Goal: Transaction & Acquisition: Purchase product/service

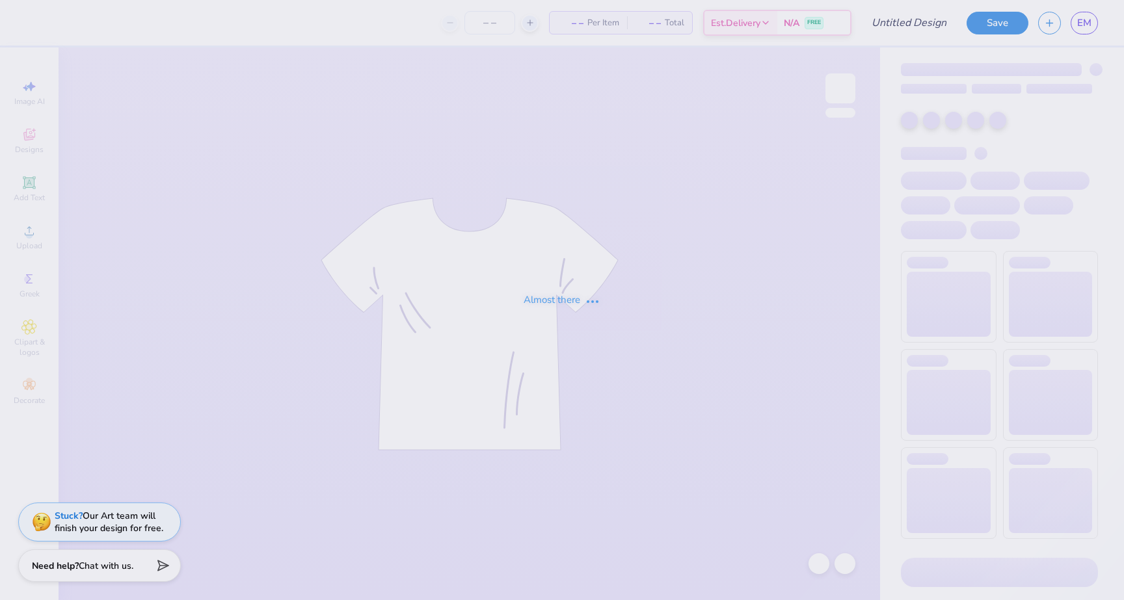
type input "Victory Formal Tri Delta"
type input "12"
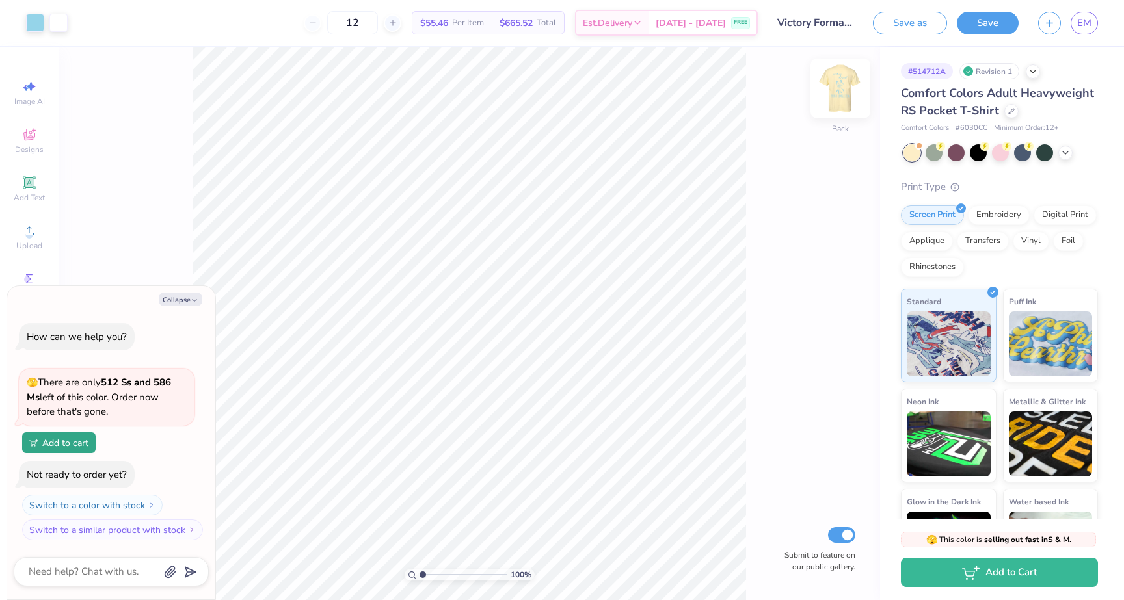
click at [843, 94] on img at bounding box center [840, 88] width 52 height 52
click at [1062, 155] on icon at bounding box center [1065, 151] width 10 height 10
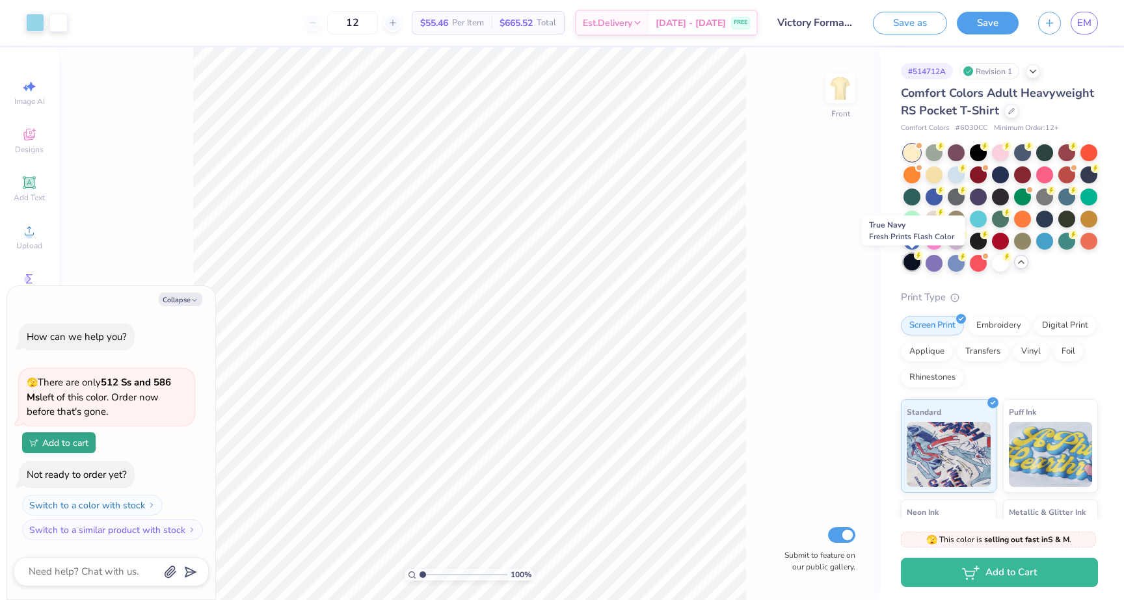
click at [914, 258] on icon at bounding box center [918, 255] width 9 height 9
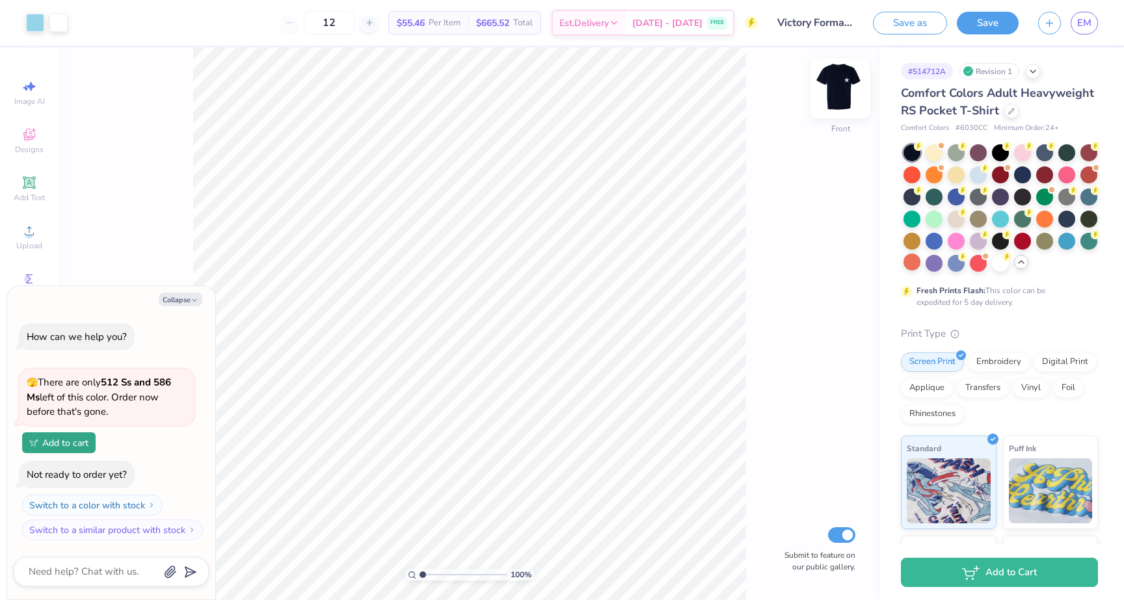
click at [844, 87] on img at bounding box center [840, 88] width 52 height 52
click at [842, 81] on img at bounding box center [840, 88] width 52 height 52
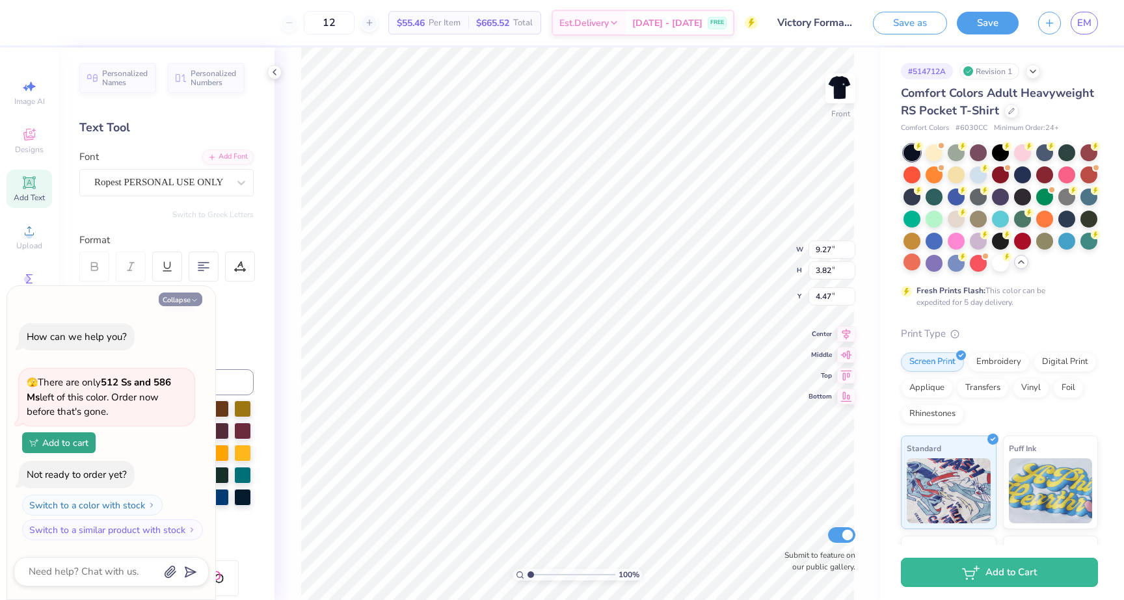
click at [179, 297] on button "Collapse" at bounding box center [181, 300] width 44 height 14
type textarea "x"
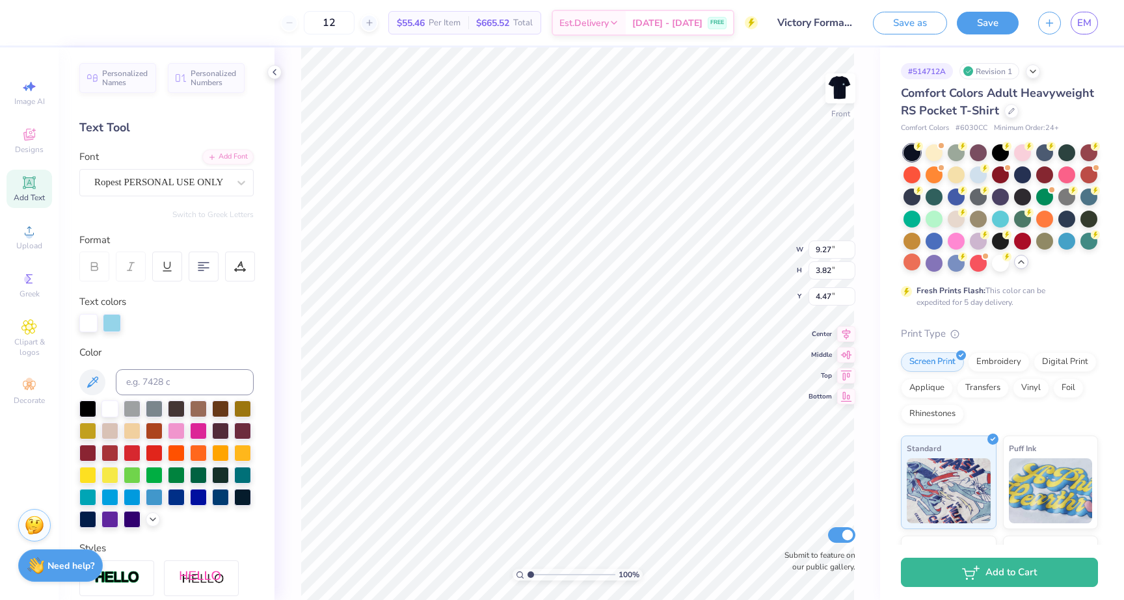
type input "10.66"
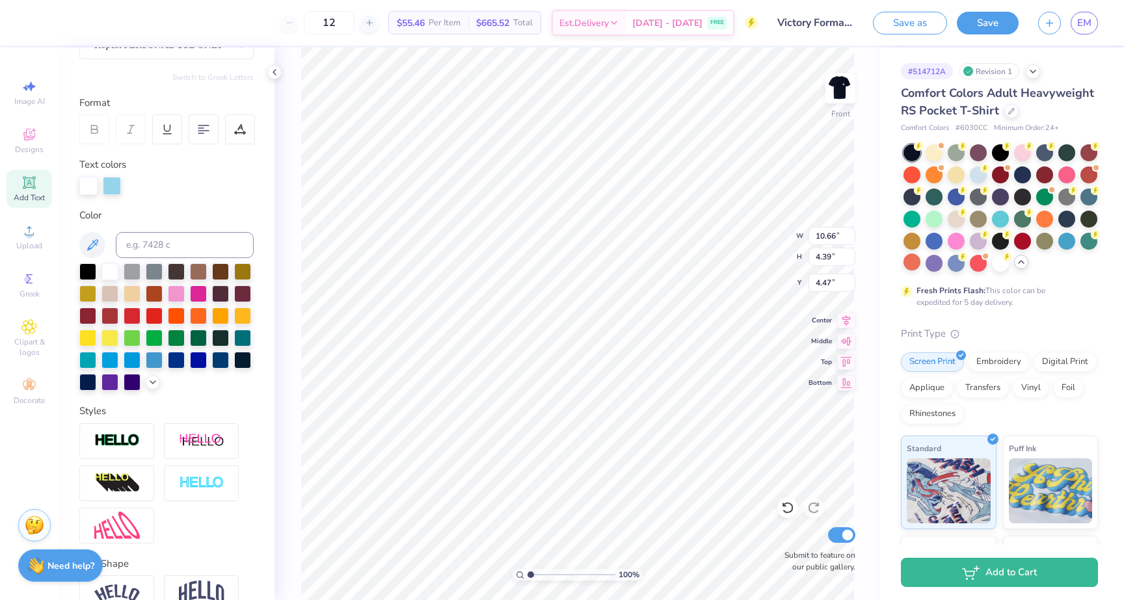
scroll to position [206, 0]
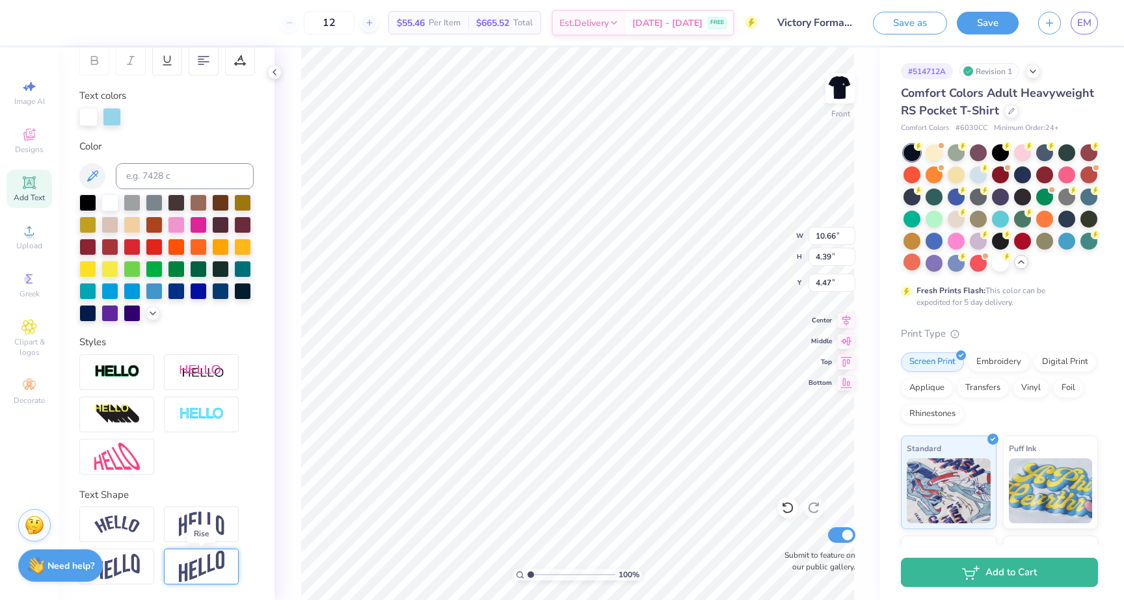
click at [205, 565] on img at bounding box center [202, 567] width 46 height 32
type input "5.15"
type input "4.09"
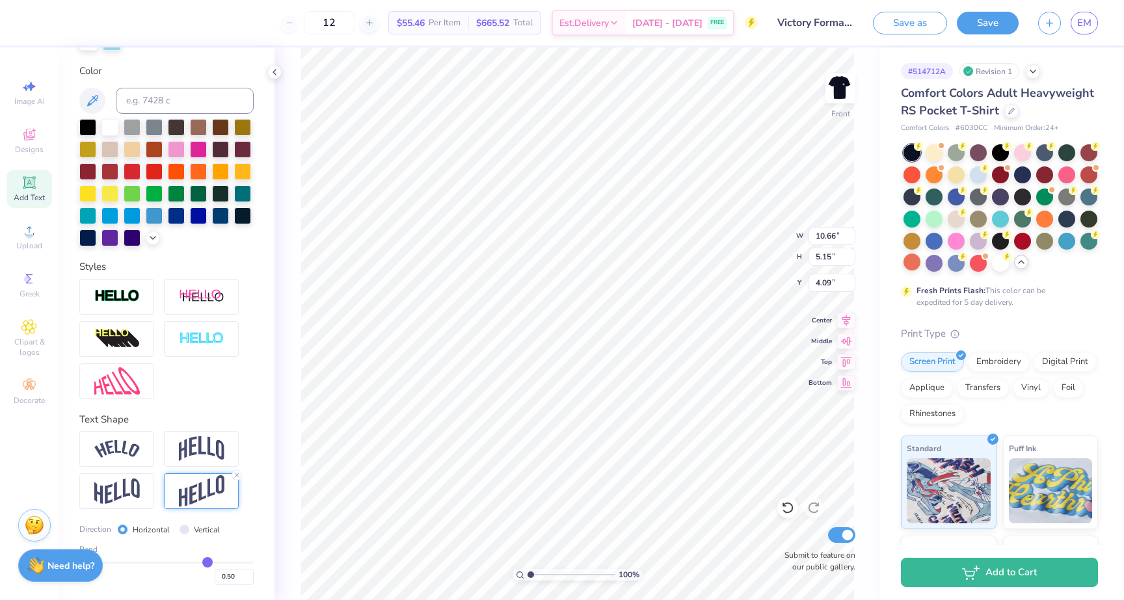
type input "0.14"
click at [178, 562] on input "range" at bounding box center [166, 563] width 174 height 2
type input "4.33"
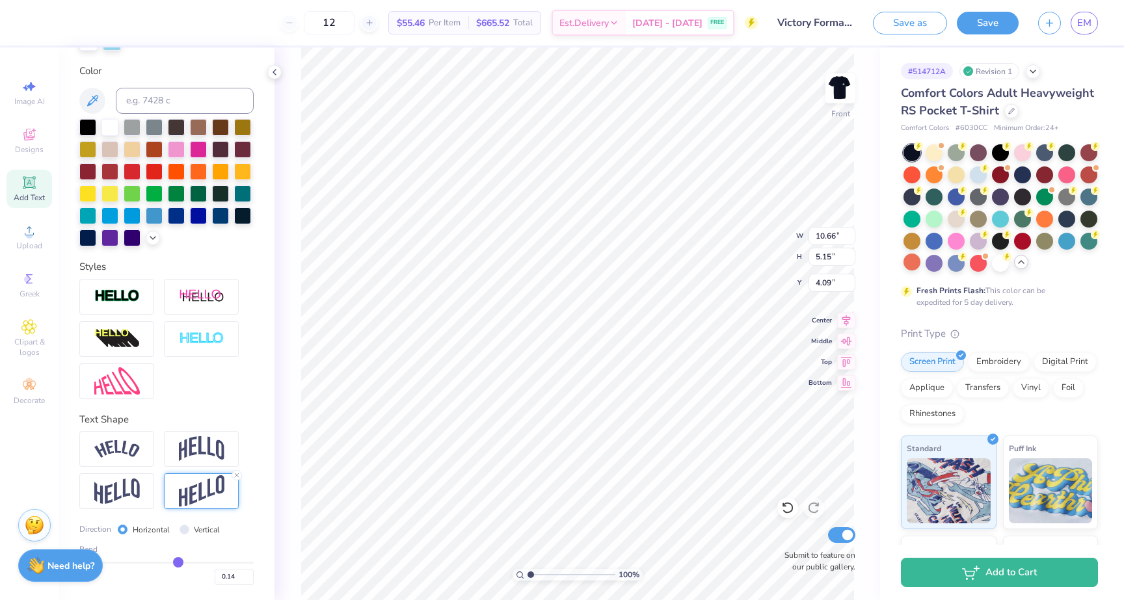
type input "4.50"
click at [183, 560] on div "Bend 0.14" at bounding box center [166, 565] width 174 height 42
type input "0.21"
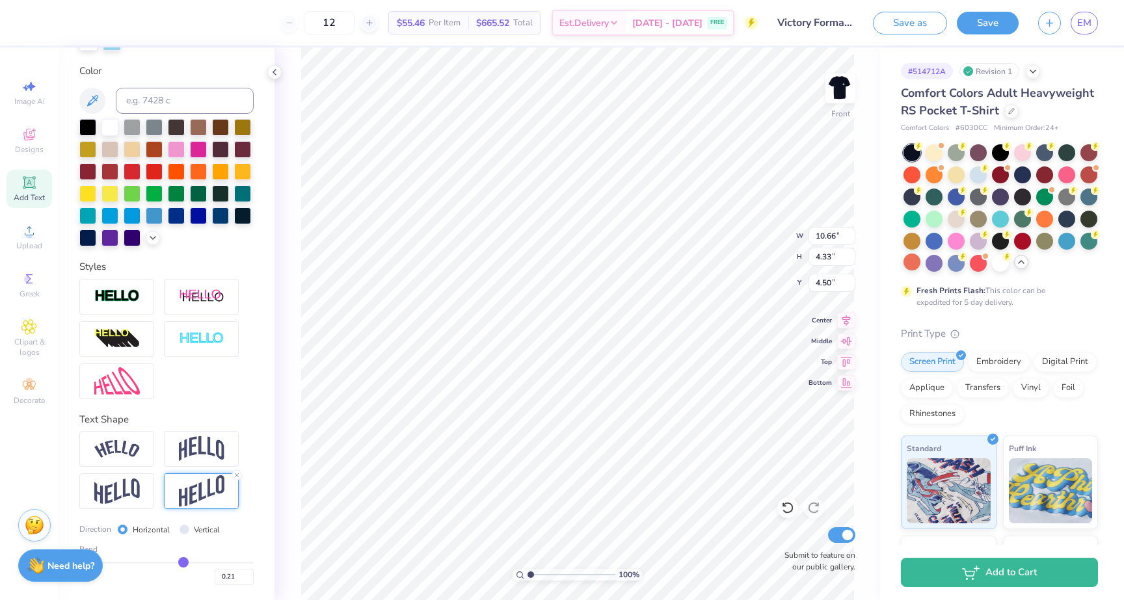
click at [183, 562] on input "range" at bounding box center [166, 563] width 174 height 2
type input "4.31"
type input "4.51"
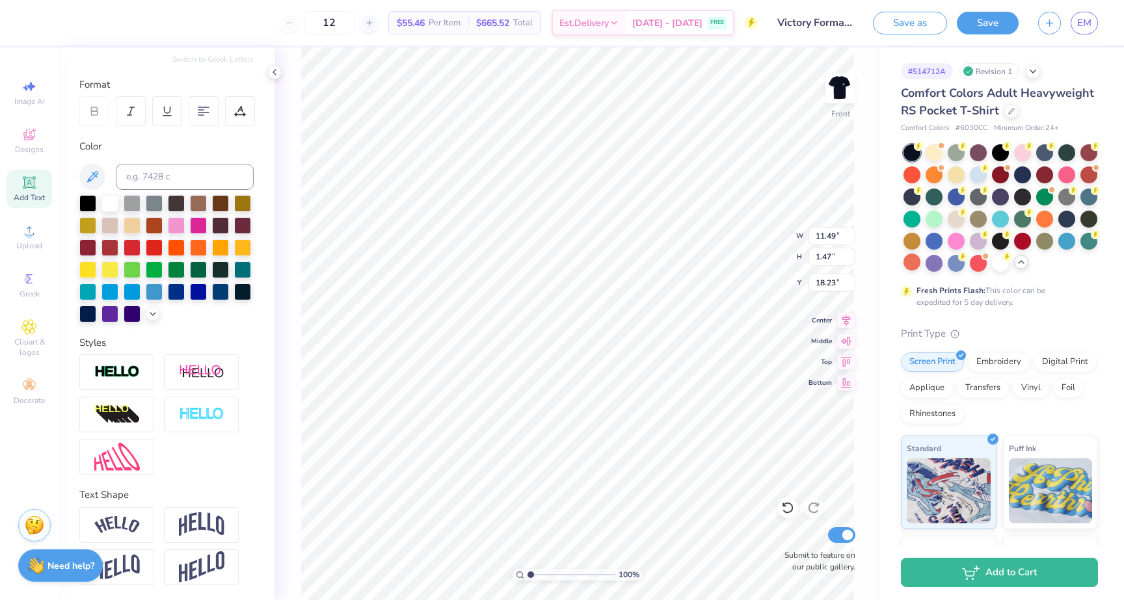
scroll to position [0, 3]
type textarea "TCU DDD, 2025"
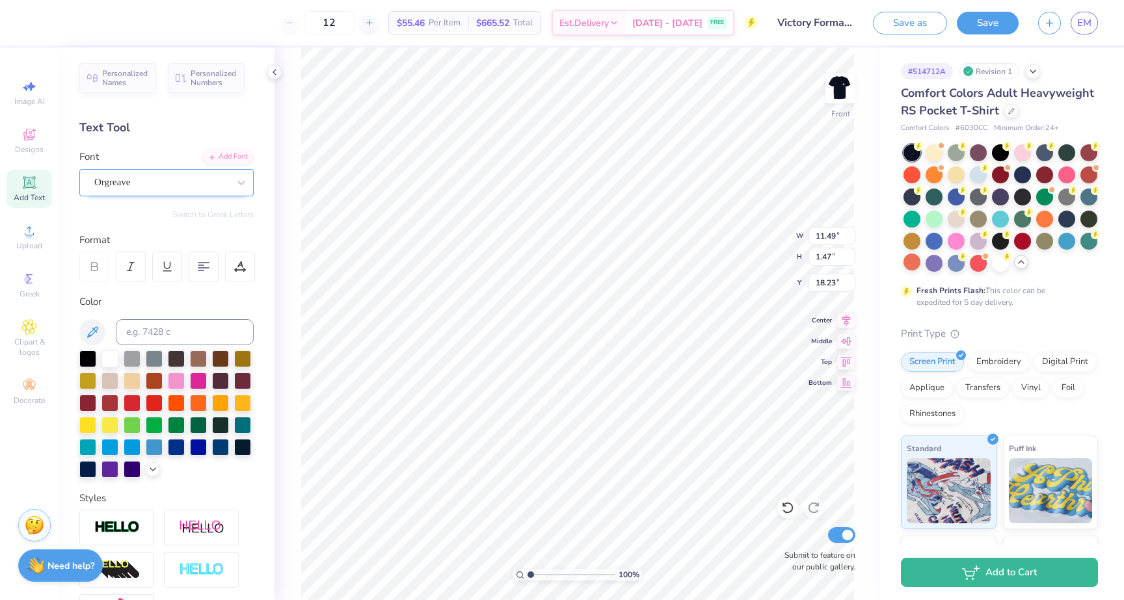
click at [122, 180] on div "Orgreave" at bounding box center [161, 182] width 137 height 20
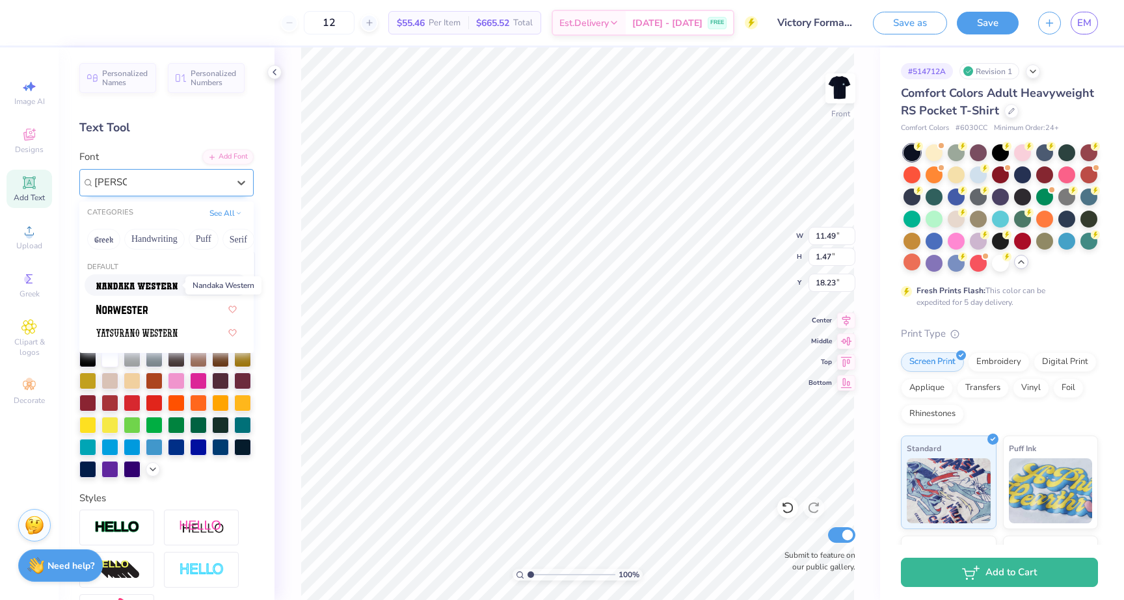
click at [139, 284] on img at bounding box center [136, 286] width 81 height 9
type input "wester"
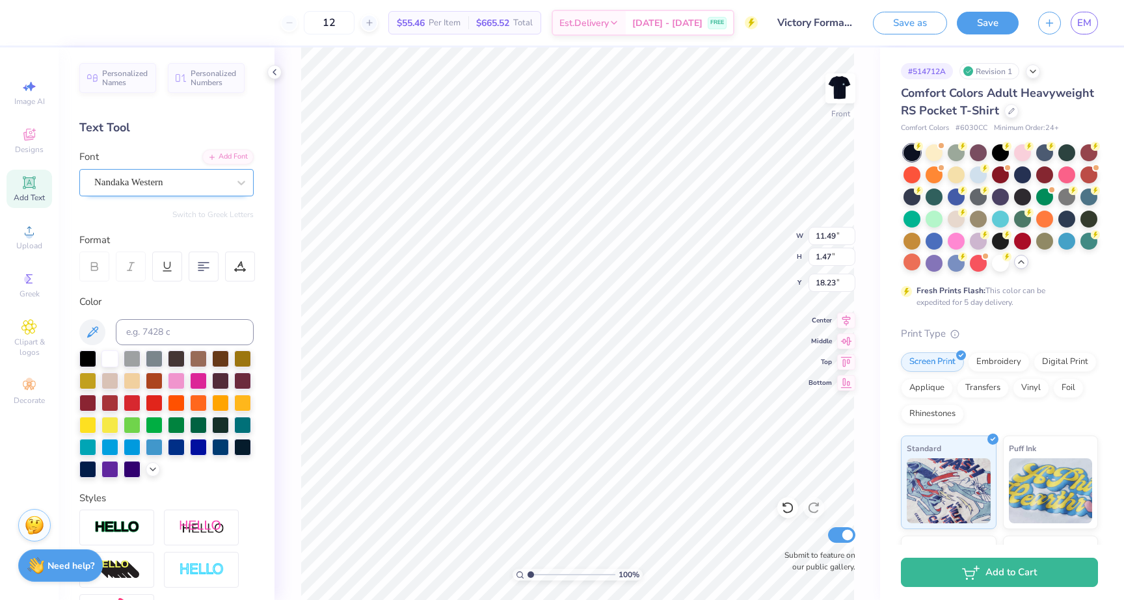
click at [29, 181] on icon at bounding box center [29, 183] width 10 height 10
type input "6.03"
type input "1.75"
type input "13.38"
type input "14.32"
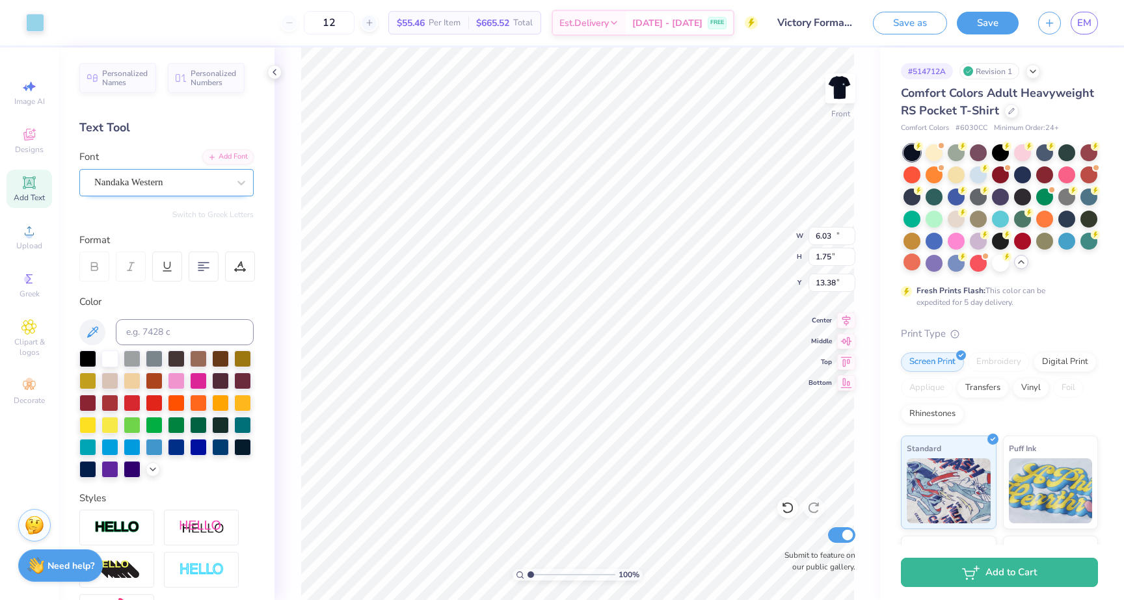
type input "1.86"
type input "18.04"
type input "10.28"
type input "1.34"
type input "18.46"
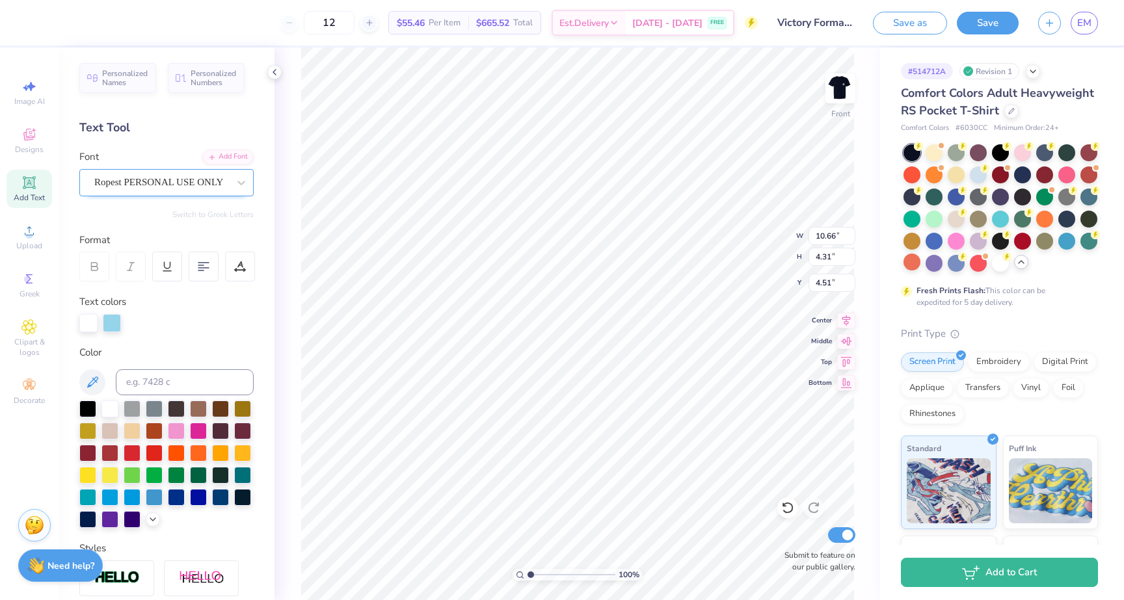
type input "4.67"
click at [752, 253] on div "100 % Front W 10.66 10.66 " H 4.31 4.31 " Y 4.67 4.67 " Center Middle Top Botto…" at bounding box center [578, 323] width 606 height 553
click at [839, 88] on img at bounding box center [840, 88] width 52 height 52
click at [840, 88] on img at bounding box center [840, 88] width 52 height 52
click at [846, 87] on img at bounding box center [840, 88] width 52 height 52
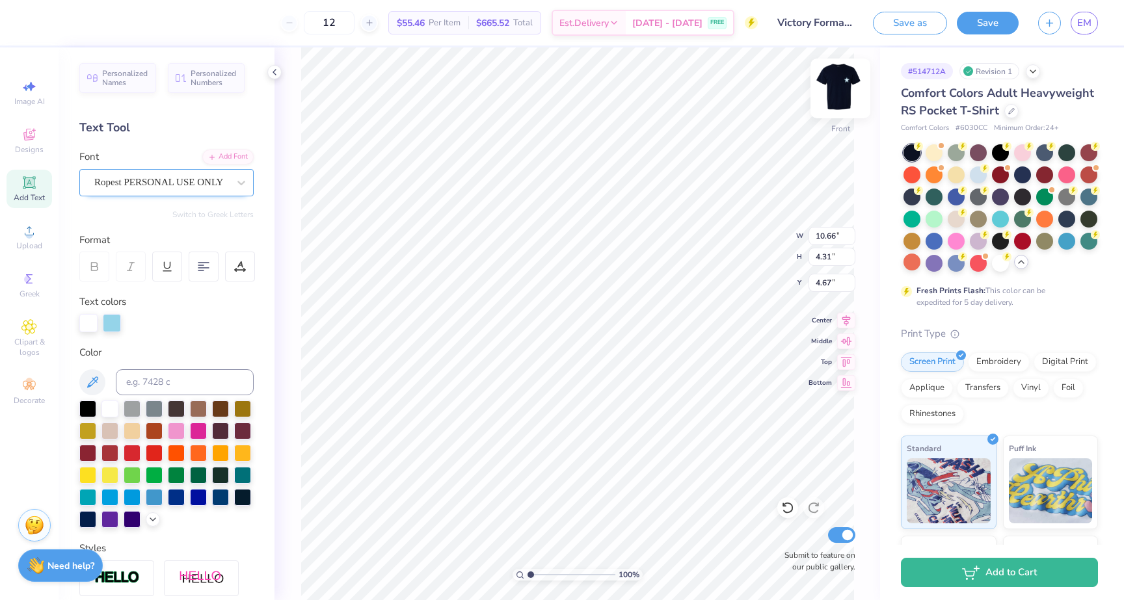
scroll to position [1, 3]
type textarea "Victory Formal '"
click at [291, 357] on div "100 % Front W 10.66 10.66 " H 4.31 4.31 " Y 4.67 4.67 " Center Middle Top Botto…" at bounding box center [578, 323] width 606 height 553
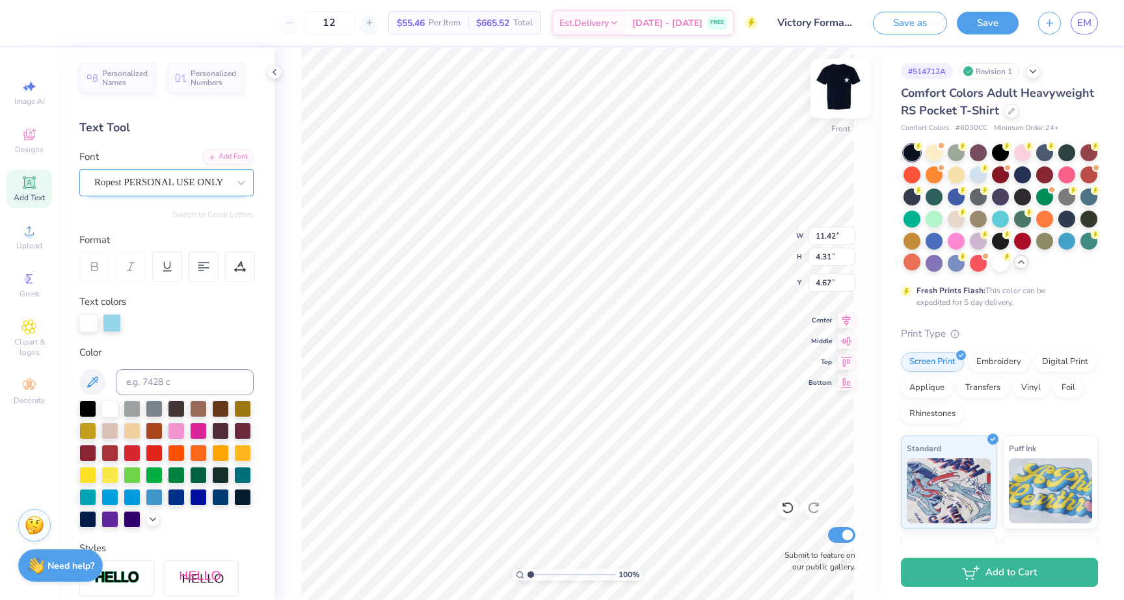
type textarea "Victory Formal"
click at [840, 90] on img at bounding box center [840, 88] width 52 height 52
click at [975, 18] on button "Save" at bounding box center [988, 23] width 62 height 23
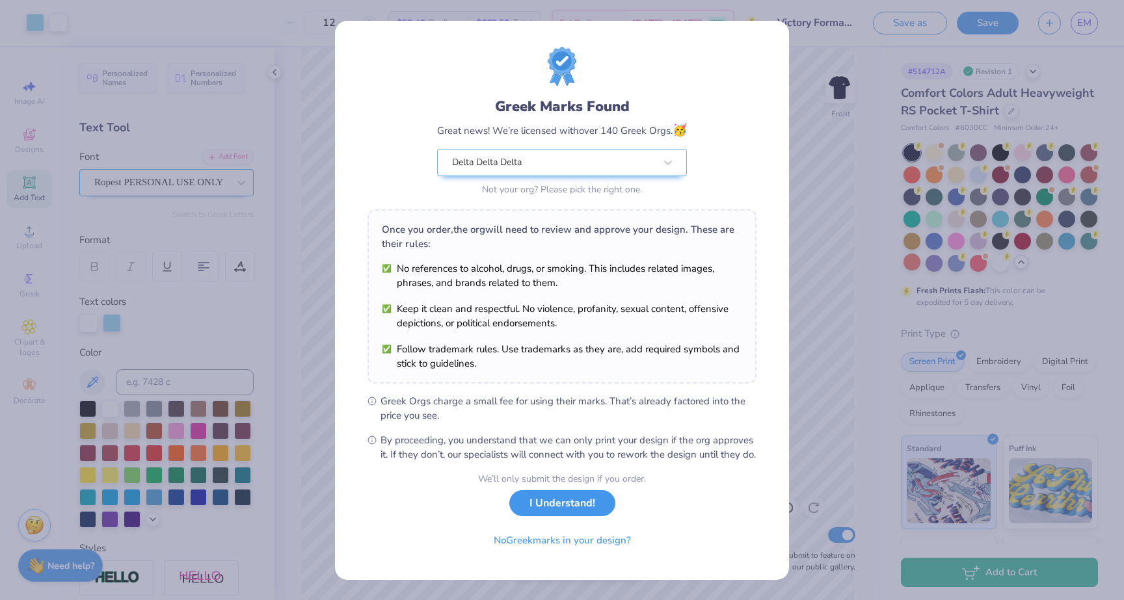
click at [552, 517] on button "I Understand!" at bounding box center [562, 503] width 106 height 27
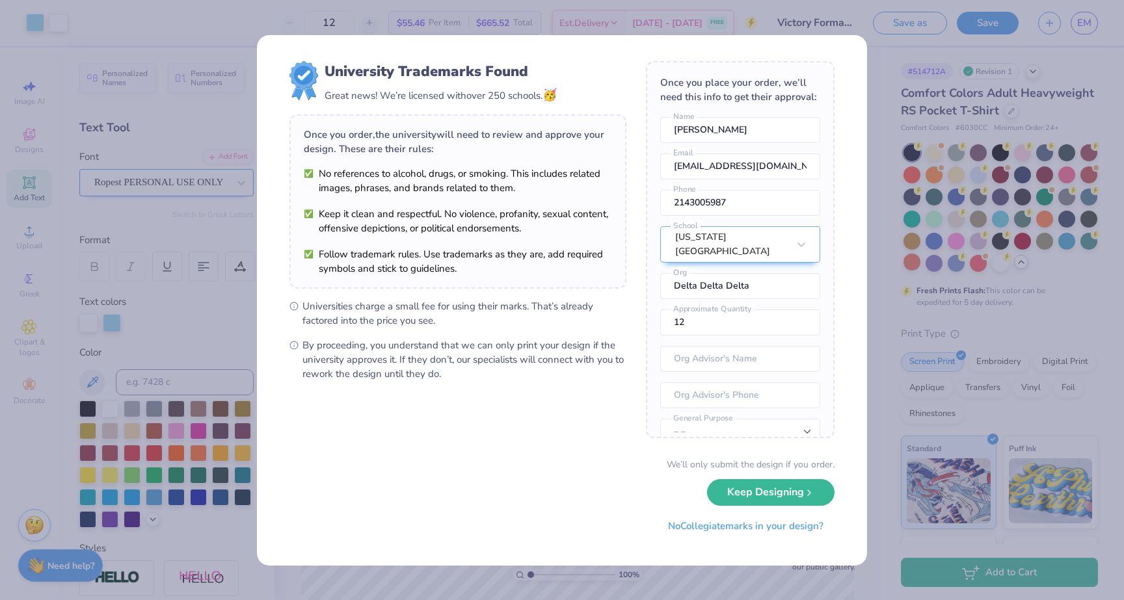
click at [935, 103] on div "University Trademarks Found Great news! We’re licensed with over 250 schools. 🥳…" at bounding box center [562, 300] width 1124 height 600
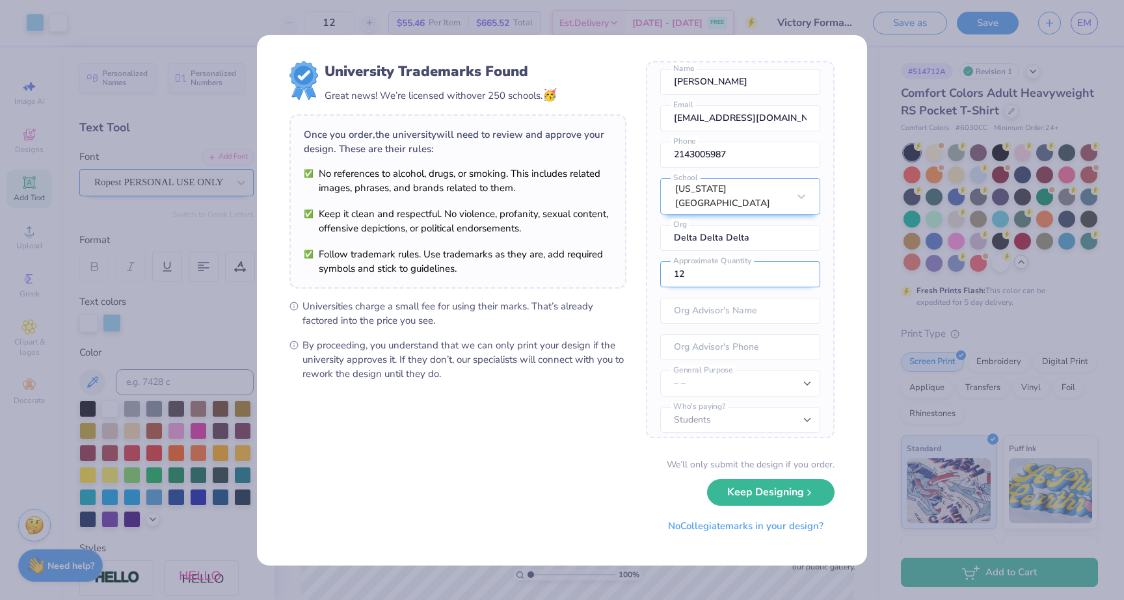
click at [721, 272] on input "12" at bounding box center [740, 275] width 160 height 26
type input "200"
click at [770, 414] on select "Students University" at bounding box center [740, 420] width 160 height 26
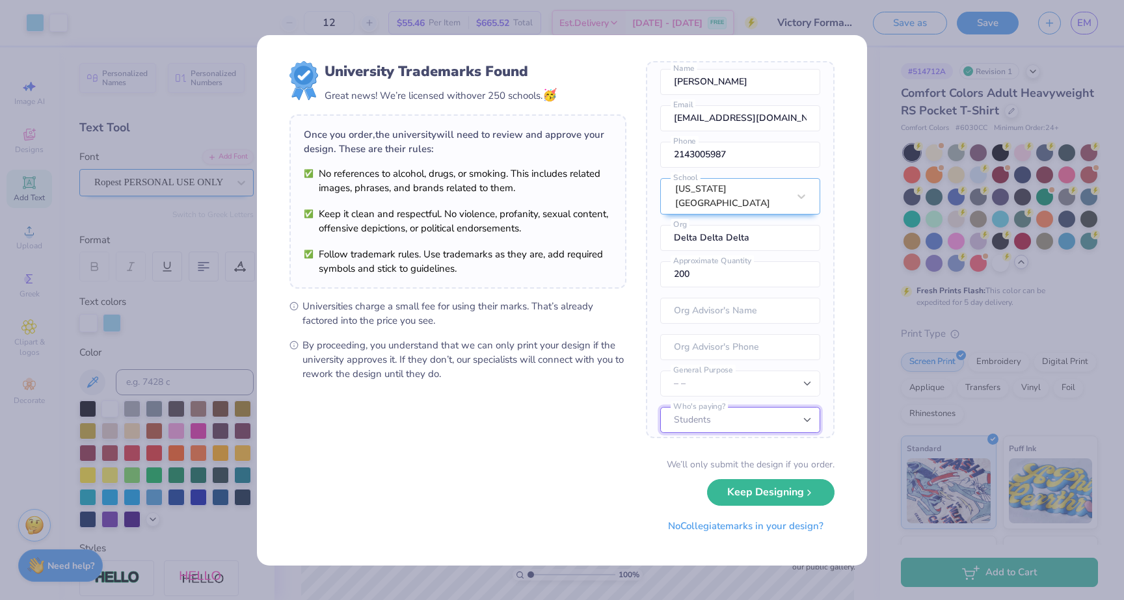
click at [660, 407] on select "Students University" at bounding box center [740, 420] width 160 height 26
click at [764, 492] on button "Keep Designing" at bounding box center [771, 489] width 128 height 27
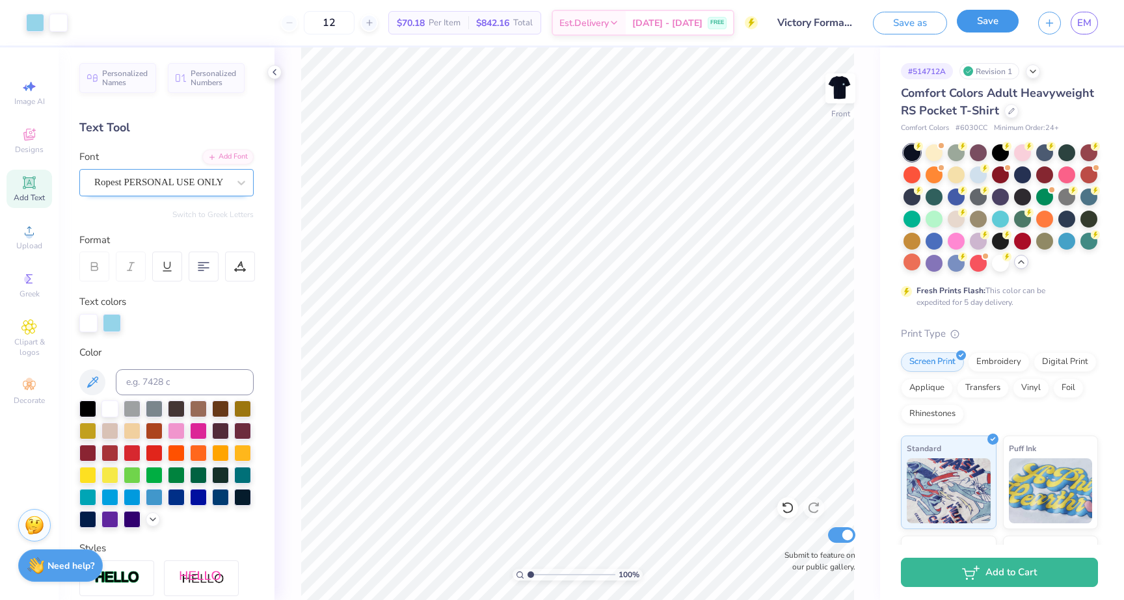
click at [982, 17] on button "Save" at bounding box center [988, 21] width 62 height 23
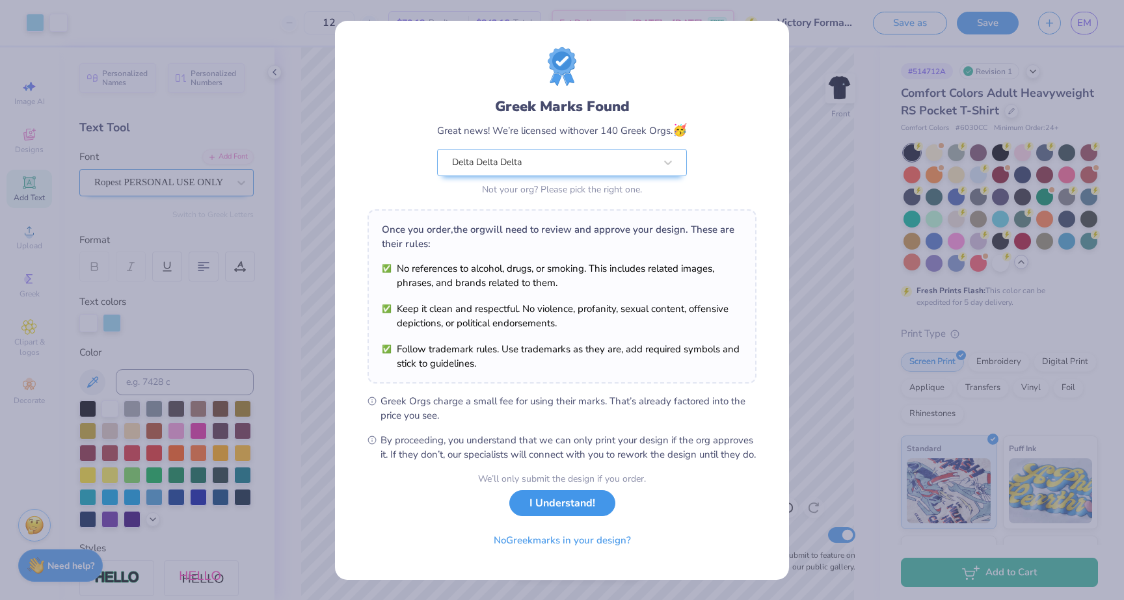
click at [548, 517] on button "I Understand!" at bounding box center [562, 503] width 106 height 27
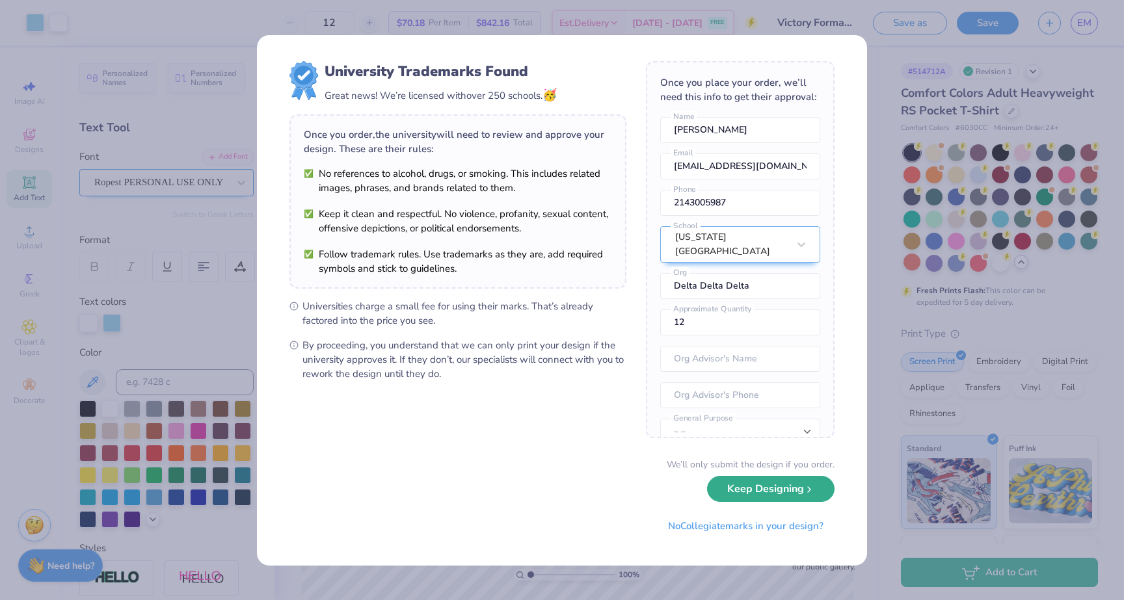
click at [781, 493] on button "Keep Designing" at bounding box center [771, 489] width 128 height 27
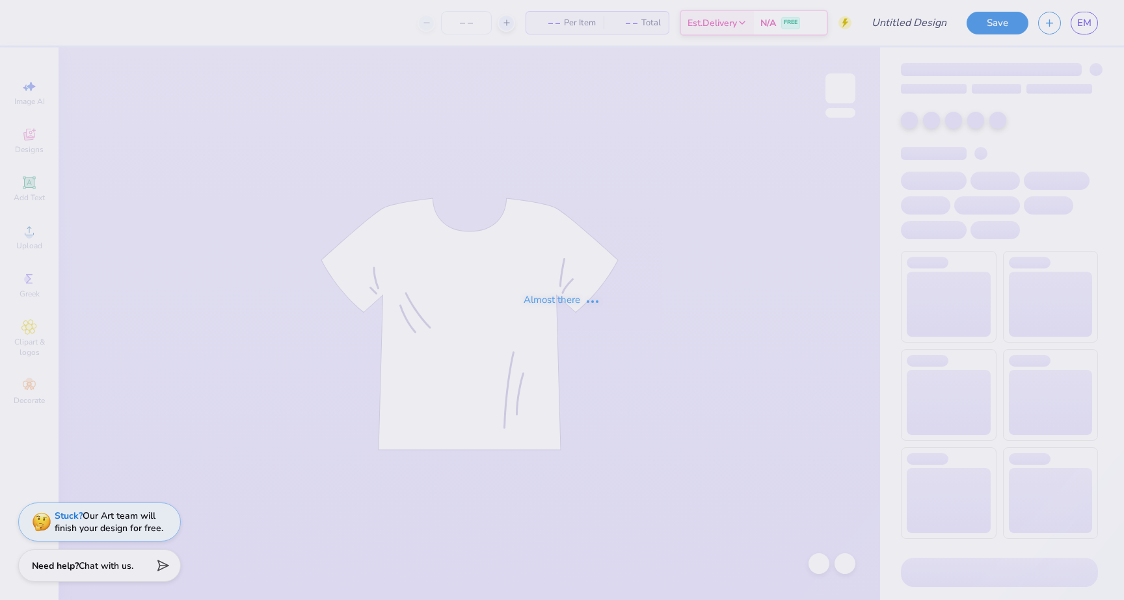
type input "Victory Formal Tri Delta"
type input "12"
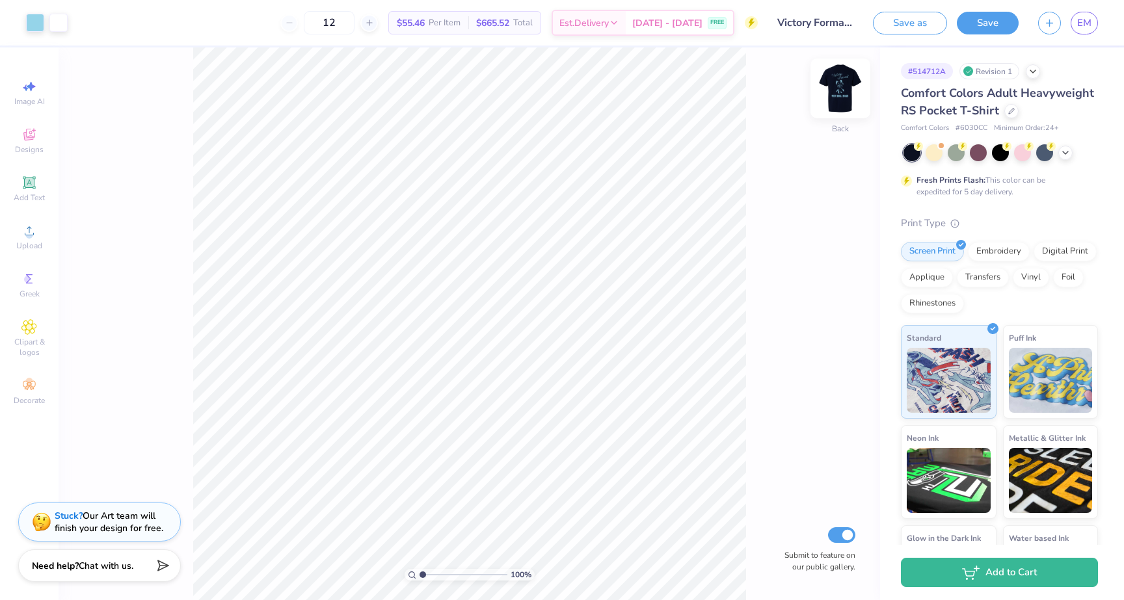
click at [833, 83] on img at bounding box center [840, 88] width 52 height 52
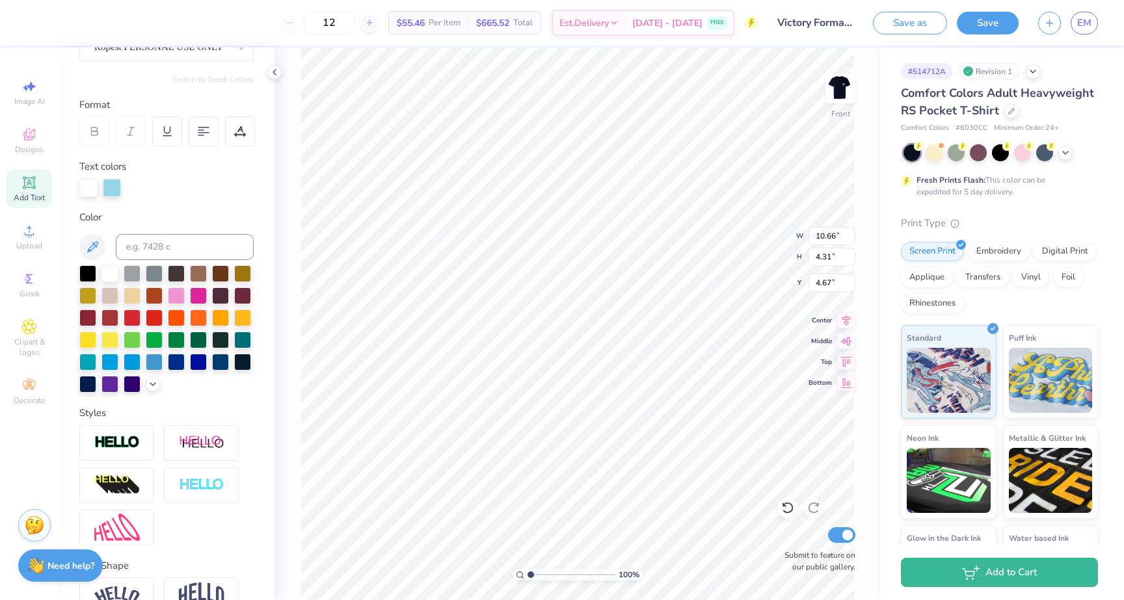
scroll to position [206, 0]
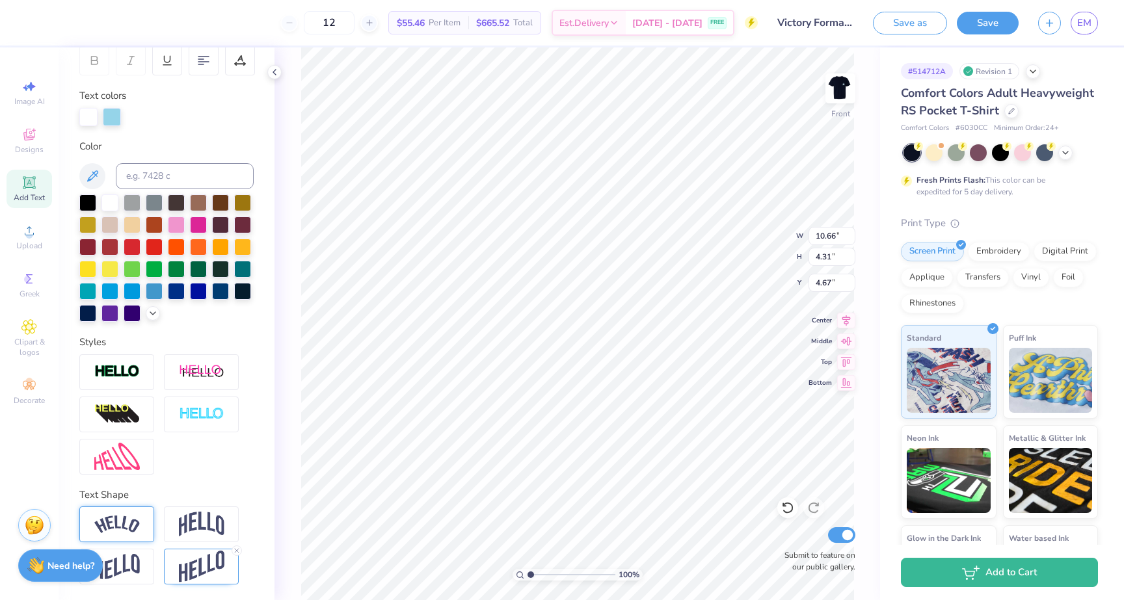
type textarea "Victory Formal"
click at [113, 518] on img at bounding box center [117, 525] width 46 height 18
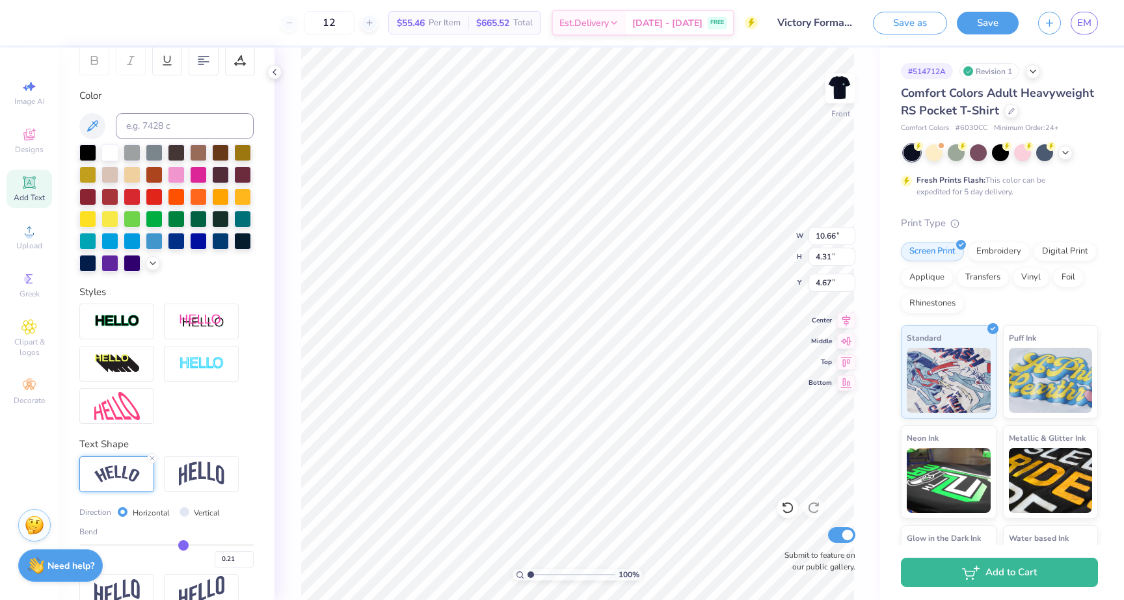
scroll to position [232, 0]
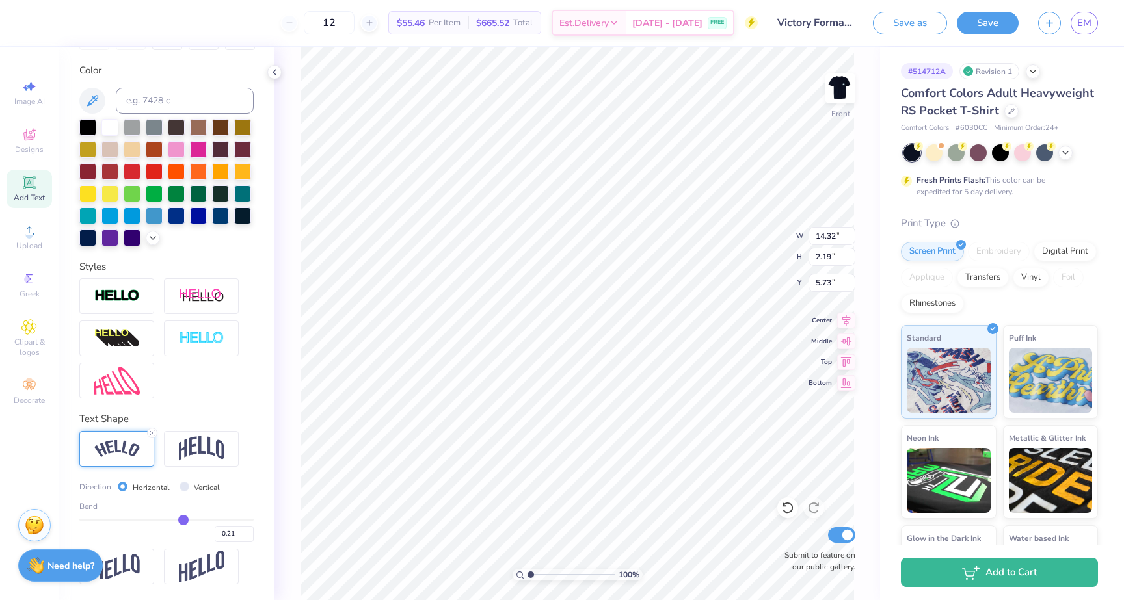
click at [208, 524] on div "0.21" at bounding box center [166, 530] width 174 height 23
click at [204, 518] on div "Bend 0.21" at bounding box center [166, 522] width 174 height 42
type input "0.27"
type input "0.28"
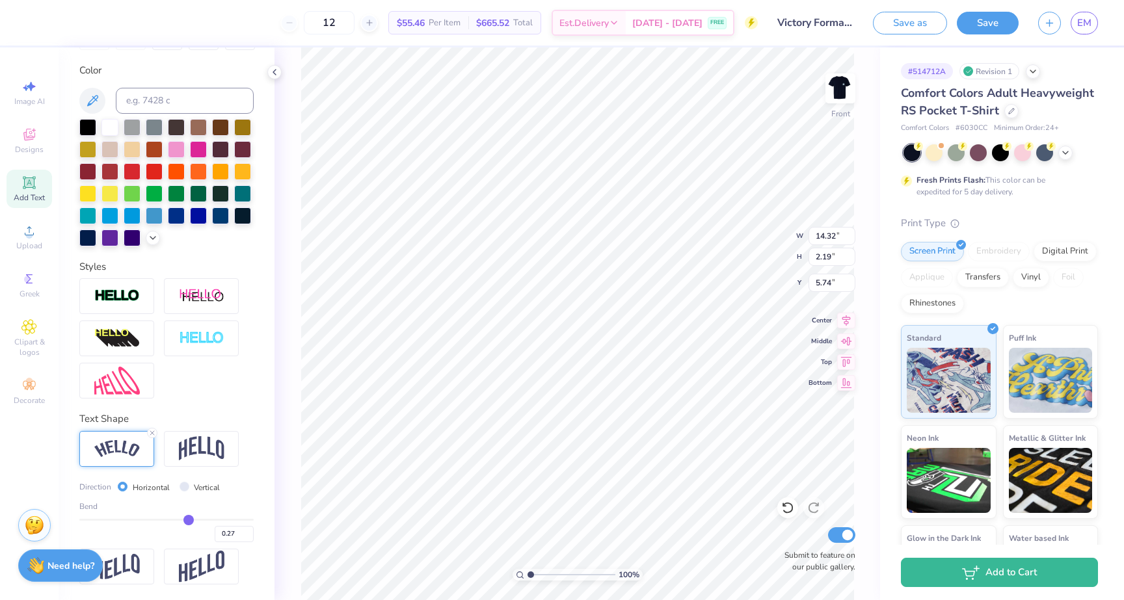
type input "0.28"
type input "0.29"
type input "0.3"
type input "0.30"
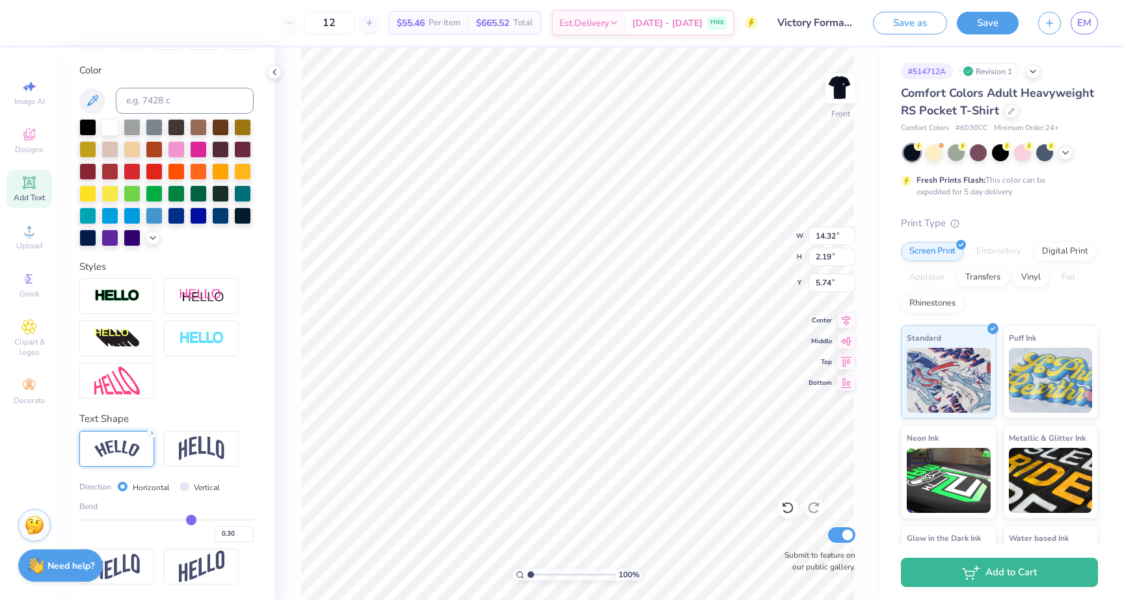
type input "0.31"
type input "0.32"
type input "0.33"
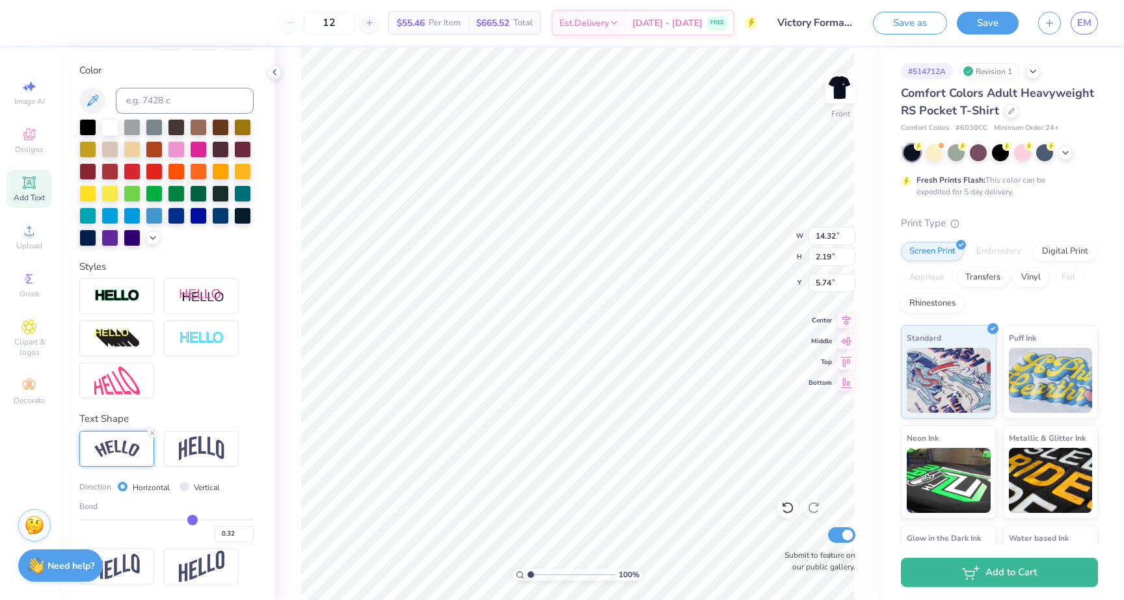
type input "0.33"
type input "0.34"
type input "0.35"
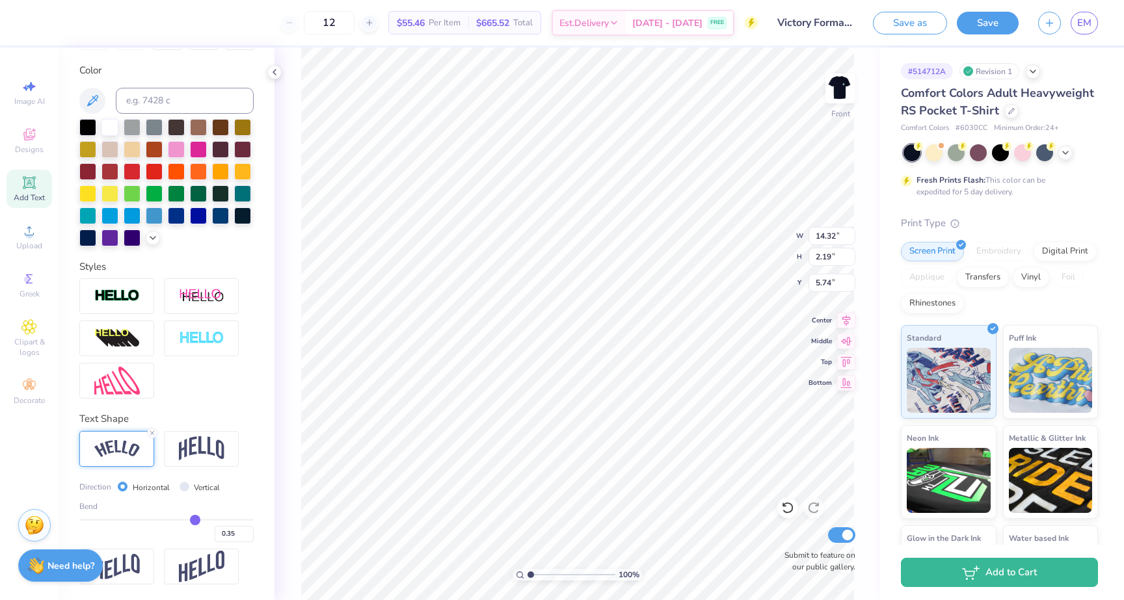
type input "0.36"
type input "0.37"
type input "0.38"
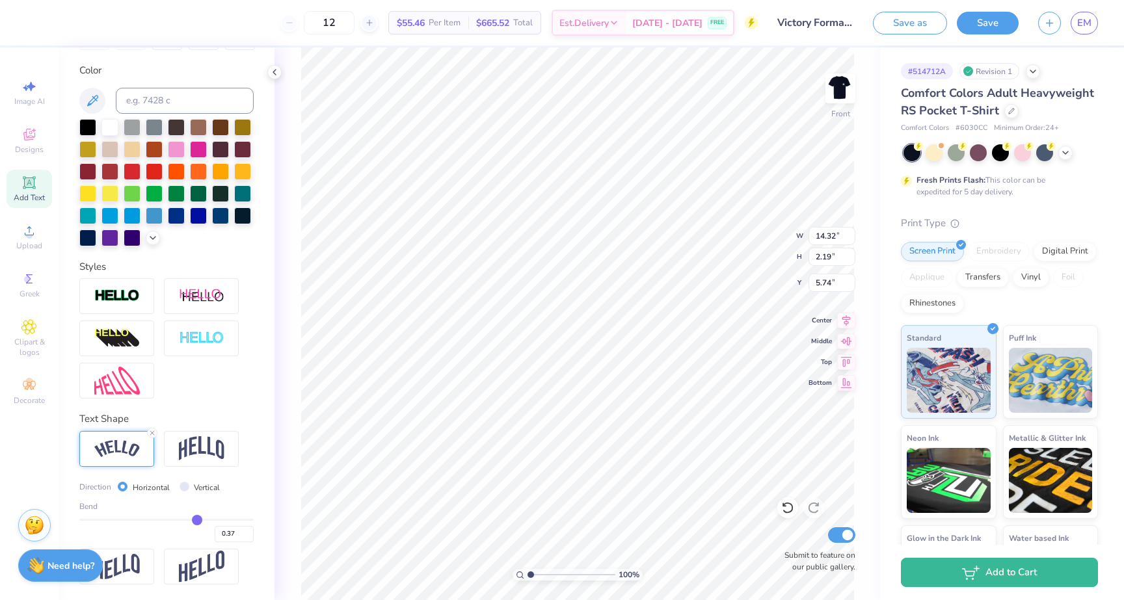
type input "0.38"
type input "0.39"
type input "0.4"
type input "0.40"
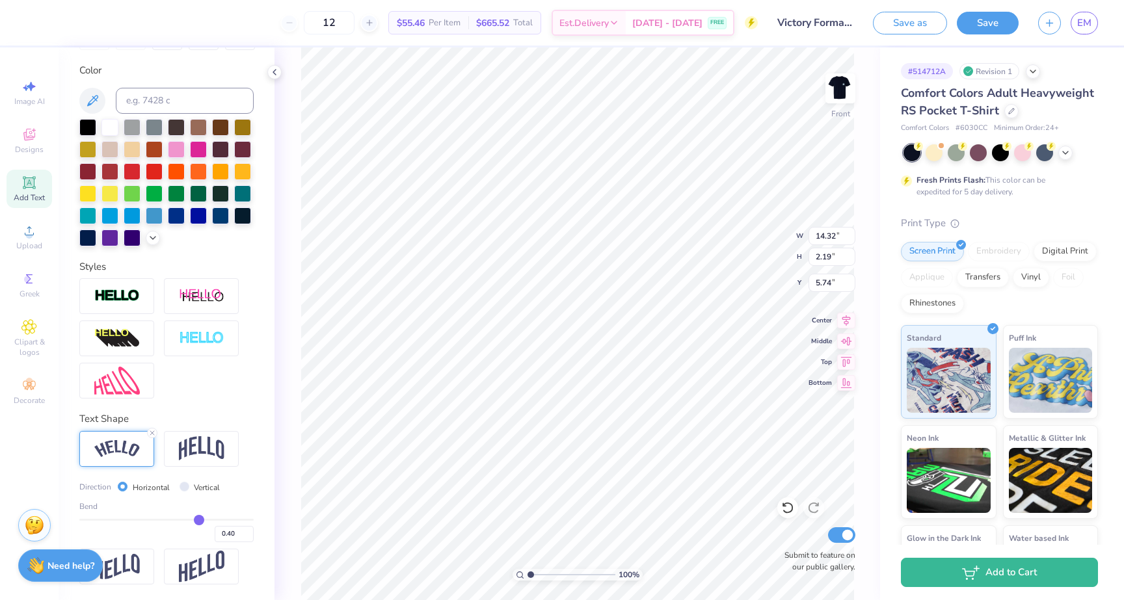
drag, startPoint x: 189, startPoint y: 519, endPoint x: 199, endPoint y: 519, distance: 10.4
type input "0.4"
click at [199, 519] on input "range" at bounding box center [166, 520] width 174 height 2
type input "2.71"
type input "5.48"
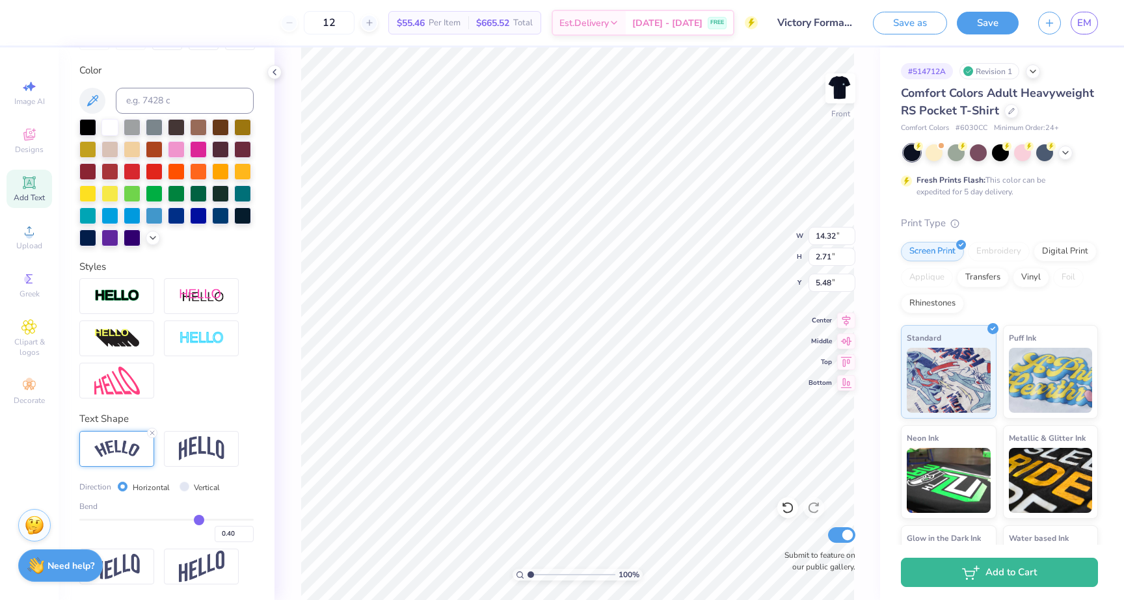
type input "0.41"
type input "0.42"
type input "0.43"
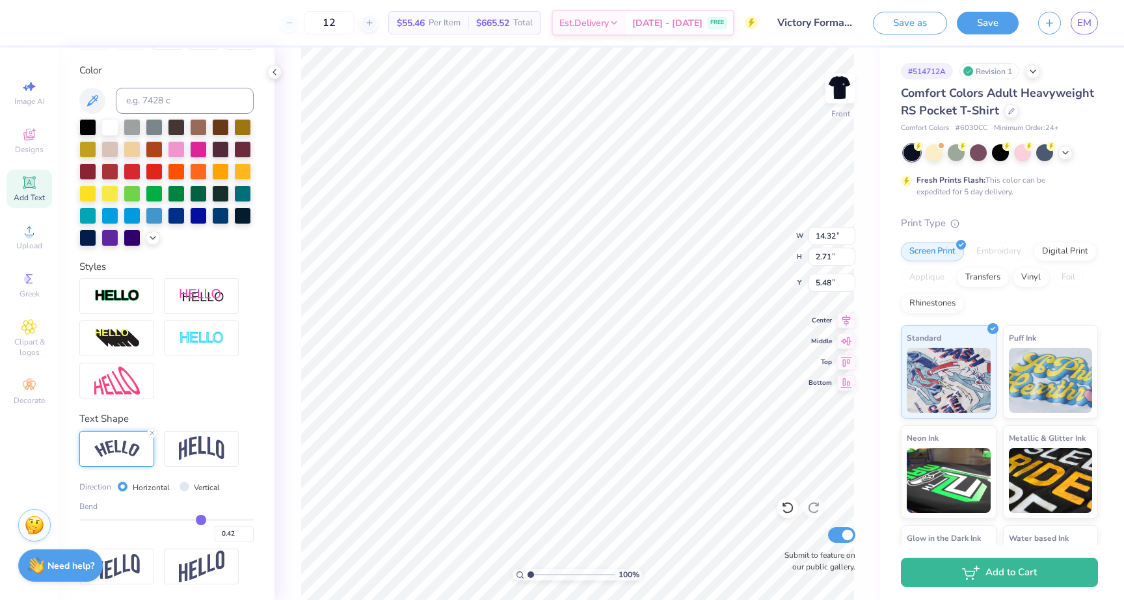
type input "0.43"
type input "0.44"
type input "0.45"
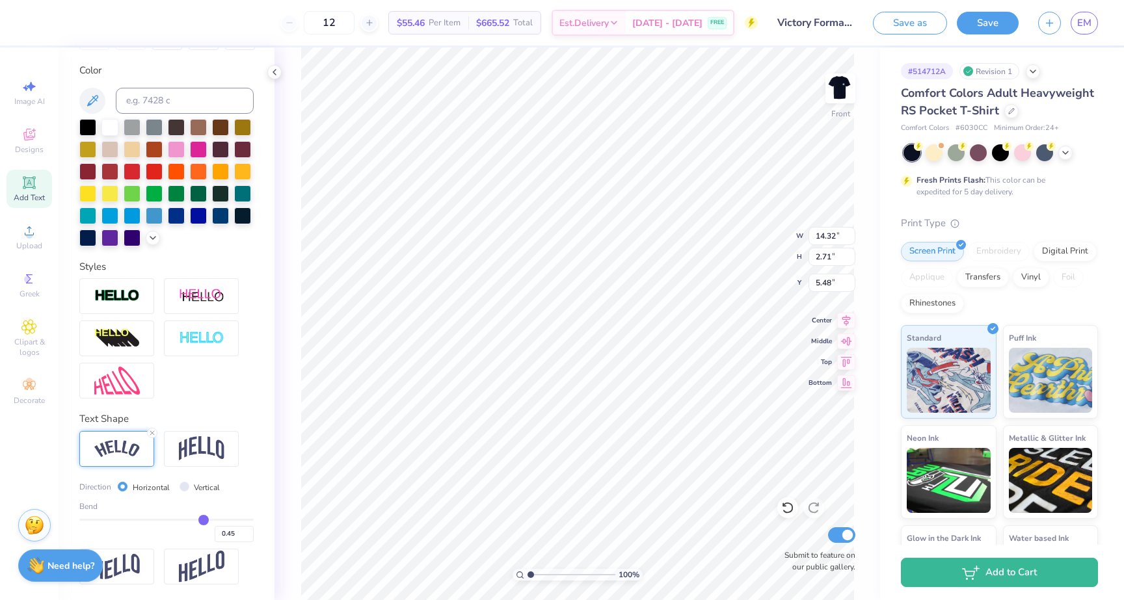
type input "0.45"
click at [203, 520] on input "range" at bounding box center [166, 520] width 174 height 2
type input "2.95"
type input "5.36"
click at [212, 446] on img at bounding box center [202, 449] width 46 height 25
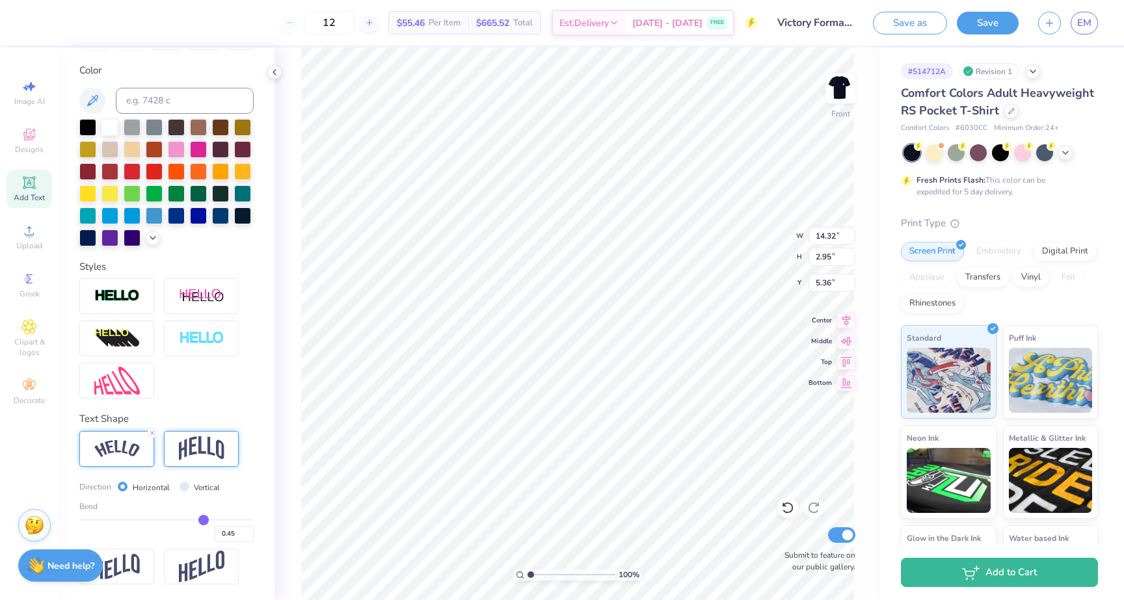
type input "12.07"
type input "3.52"
type input "5.08"
type input "0.44"
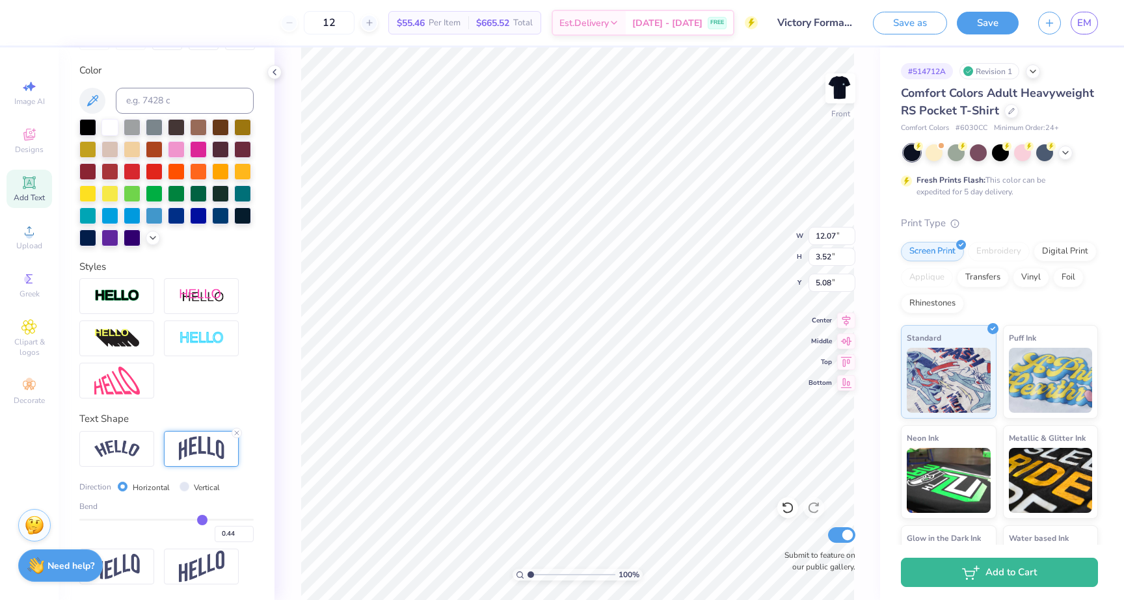
type input "0.45"
type input "0.46"
type input "0.48"
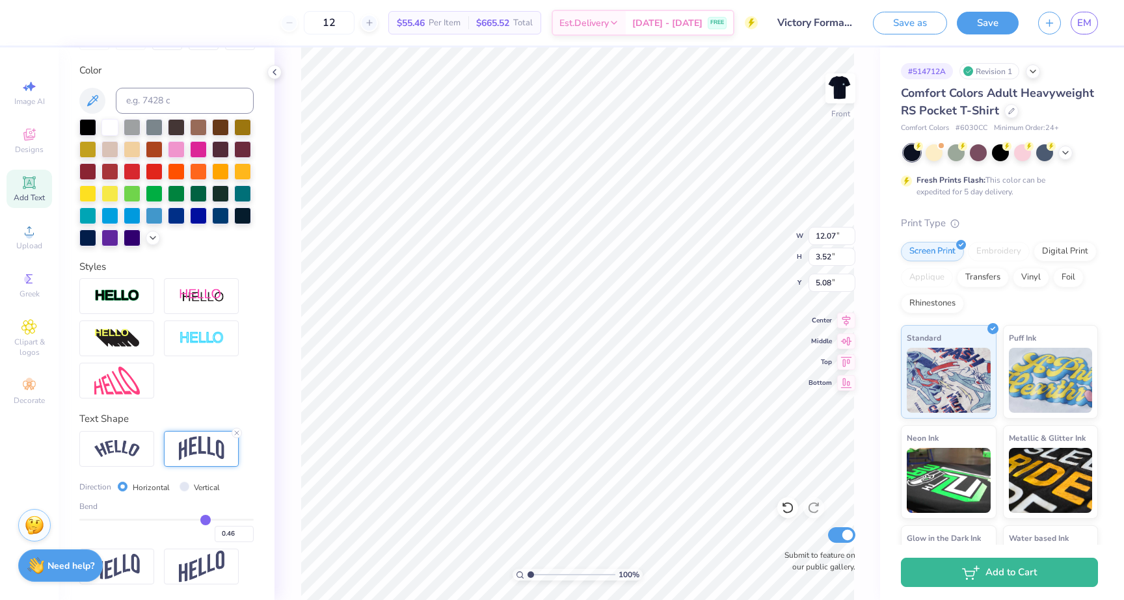
type input "0.48"
type input "0.5"
type input "0.50"
type input "0.51"
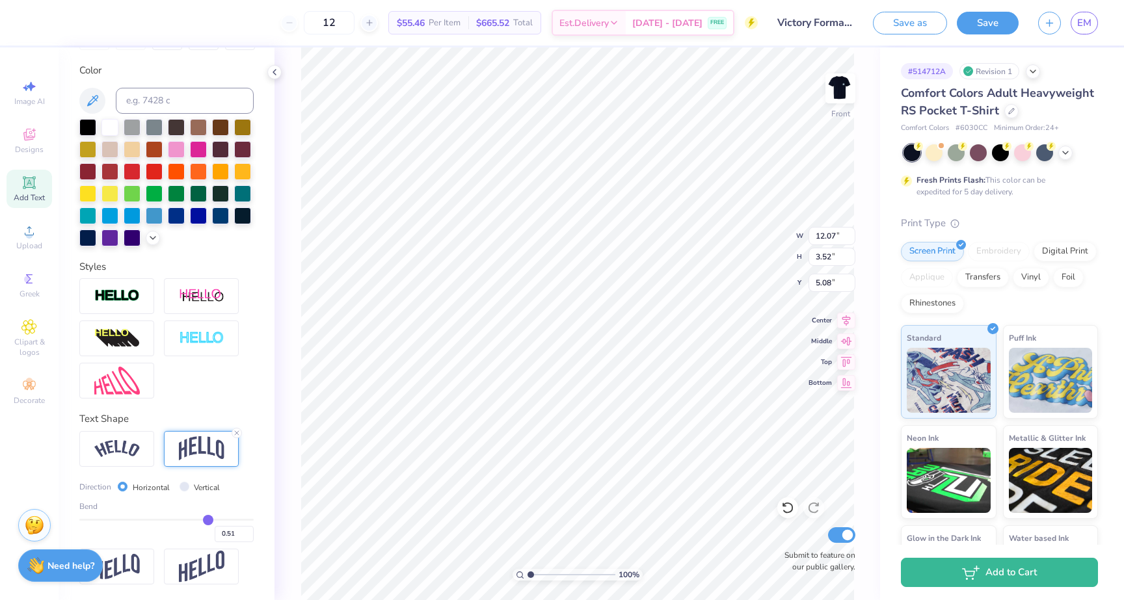
type input "0.52"
type input "0.53"
type input "0.55"
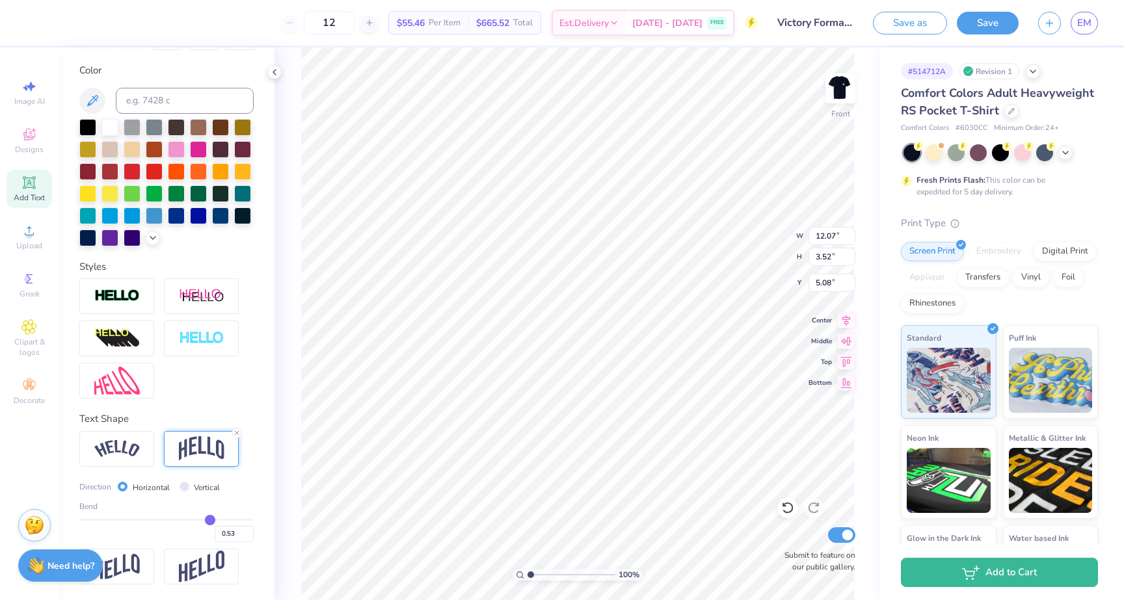
type input "0.55"
type input "0.56"
type input "0.57"
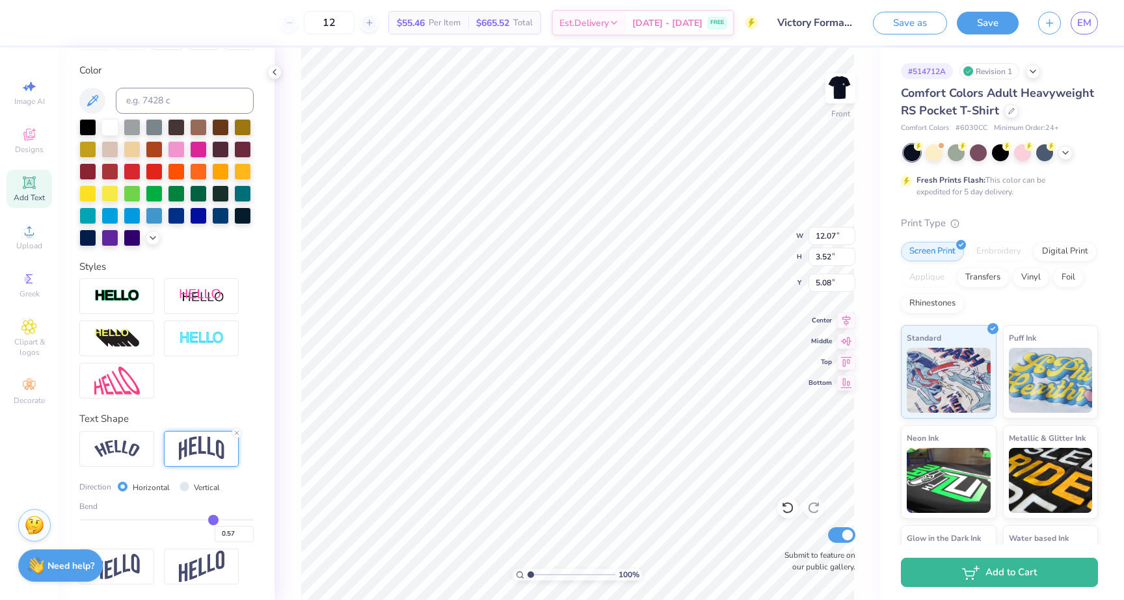
type input "0.58"
type input "0.59"
drag, startPoint x: 202, startPoint y: 518, endPoint x: 215, endPoint y: 518, distance: 13.0
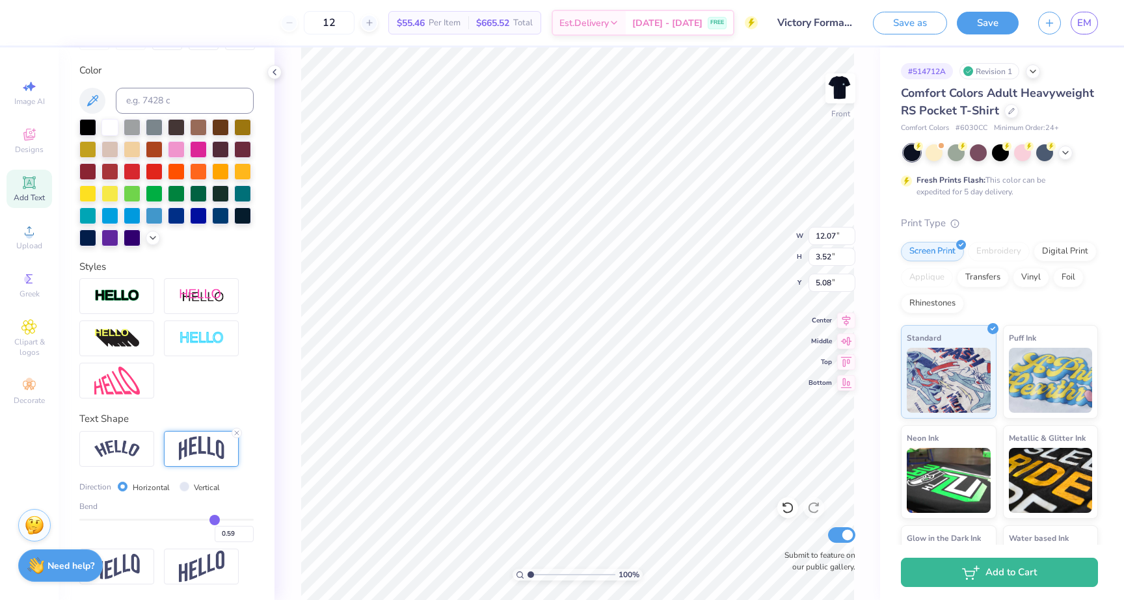
type input "0.59"
click at [215, 519] on input "range" at bounding box center [166, 520] width 174 height 2
type input "4.18"
type input "4.75"
type input "0.58"
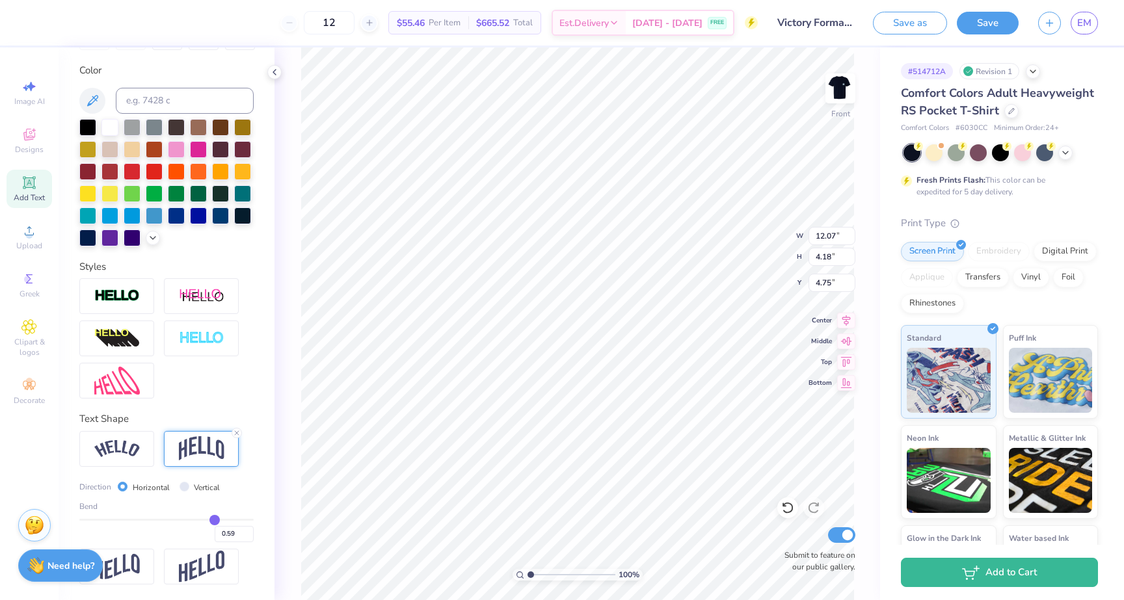
type input "0.58"
type input "0.57"
type input "0.56"
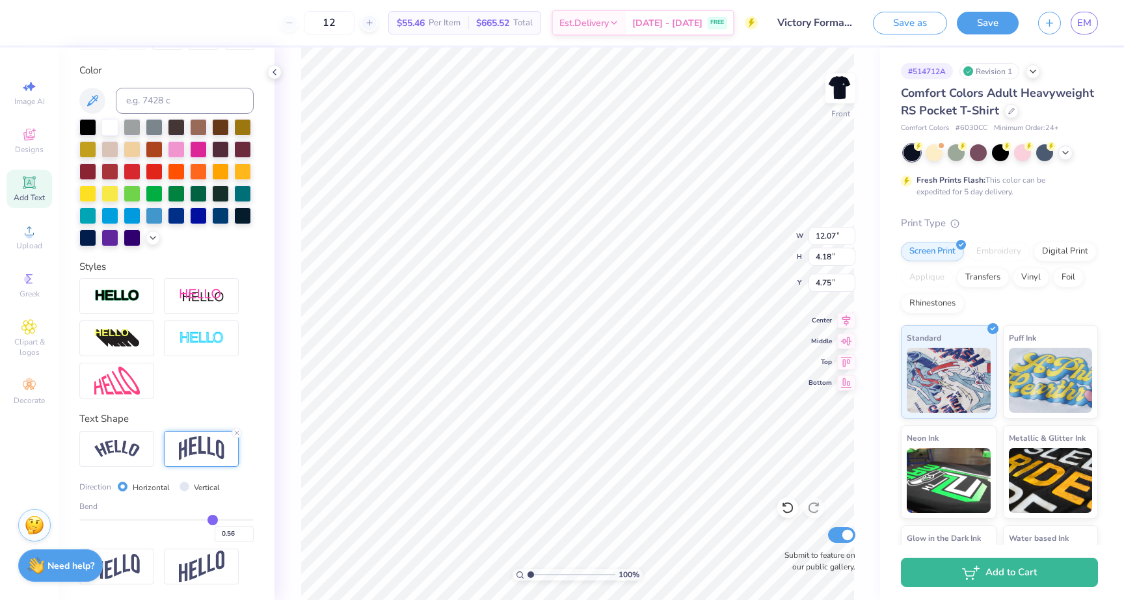
type input "0.55"
type input "0.54"
type input "0.53"
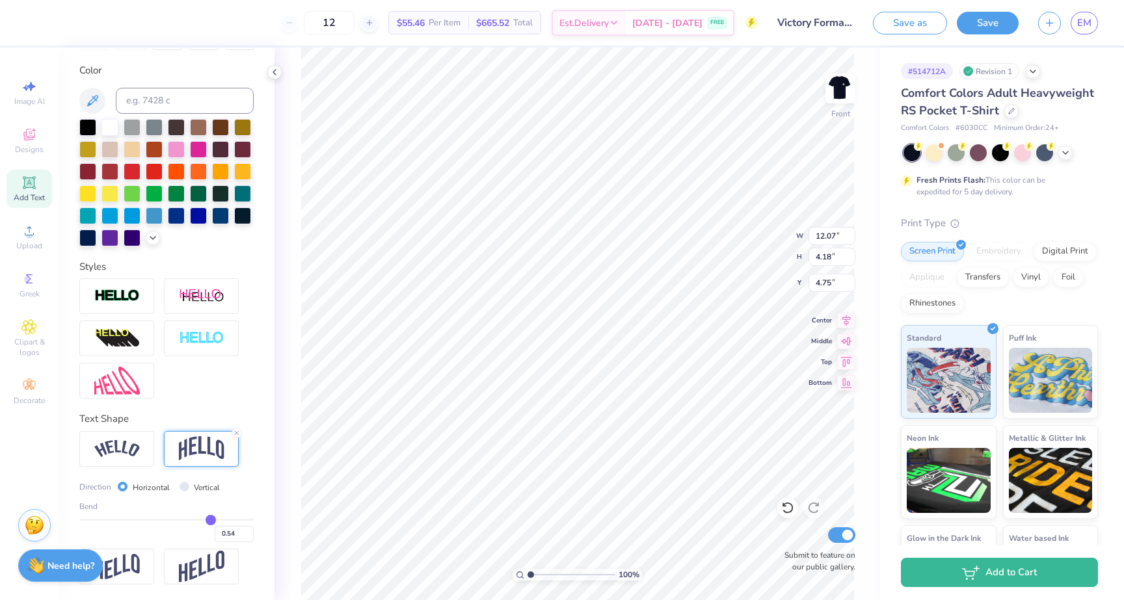
type input "0.53"
type input "0.52"
type input "0.51"
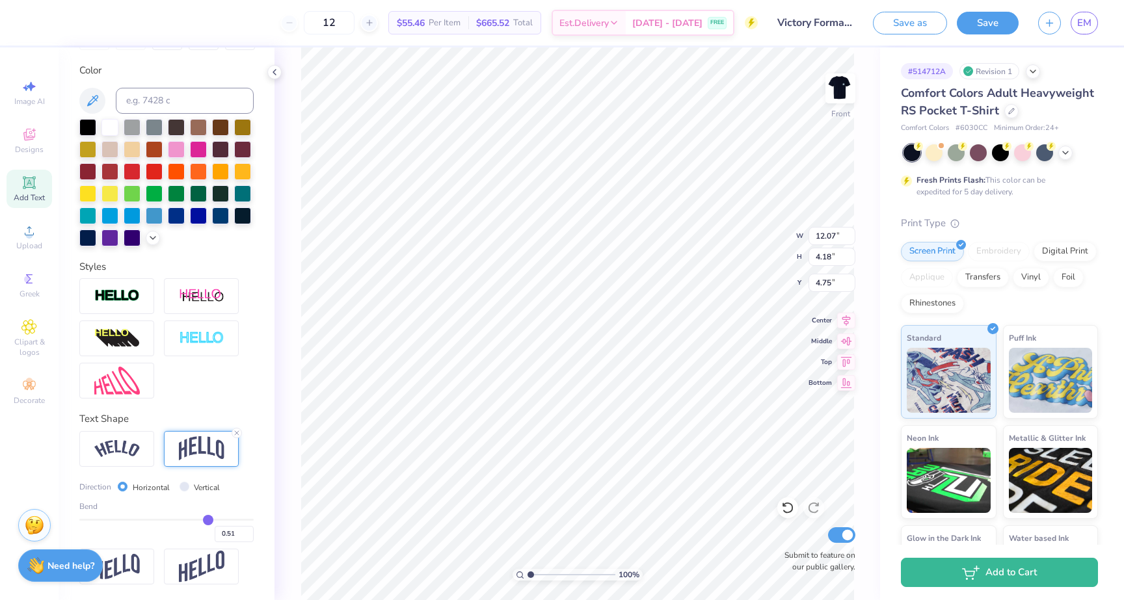
type input "0.5"
type input "0.50"
type input "0.49"
type input "0.47"
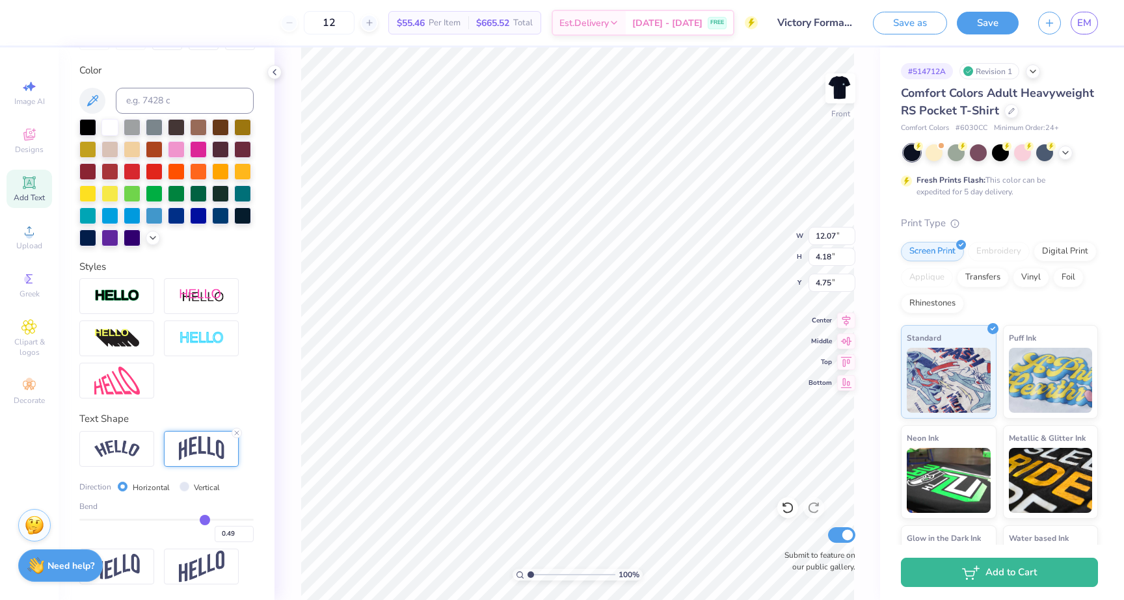
type input "0.47"
type input "0.42"
type input "0.39"
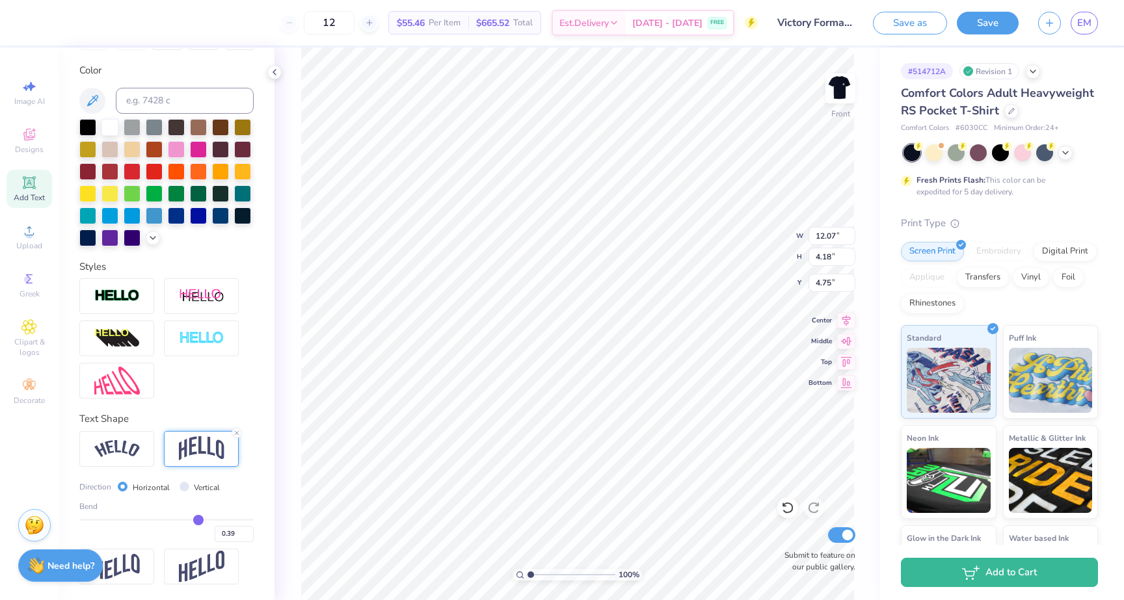
type input "0.36"
type input "0.34"
type input "0.31"
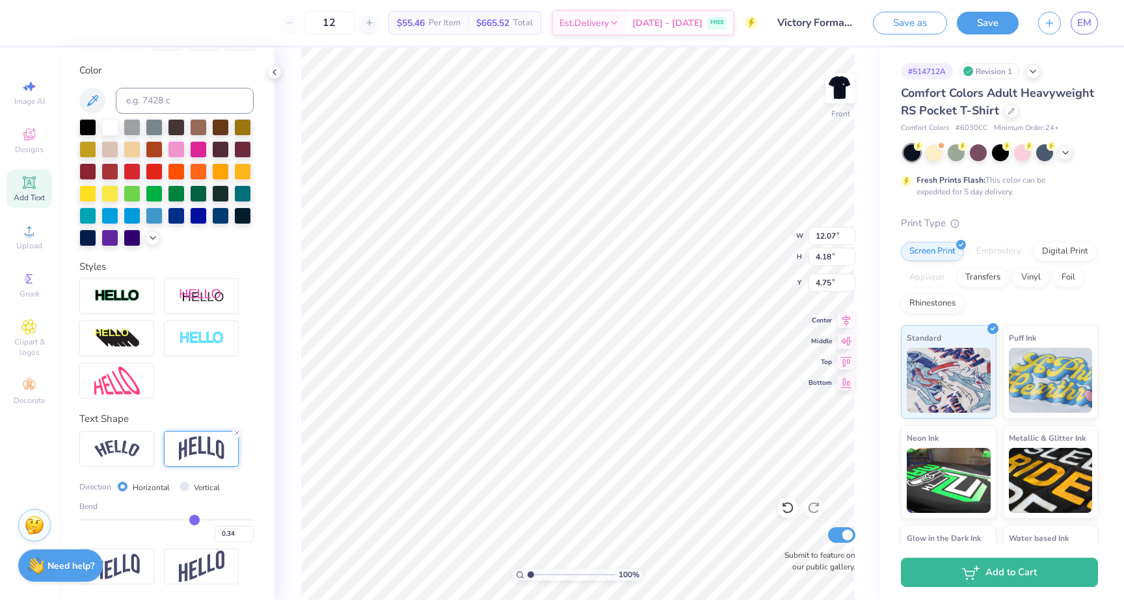
type input "0.31"
type input "0.29"
type input "0.27"
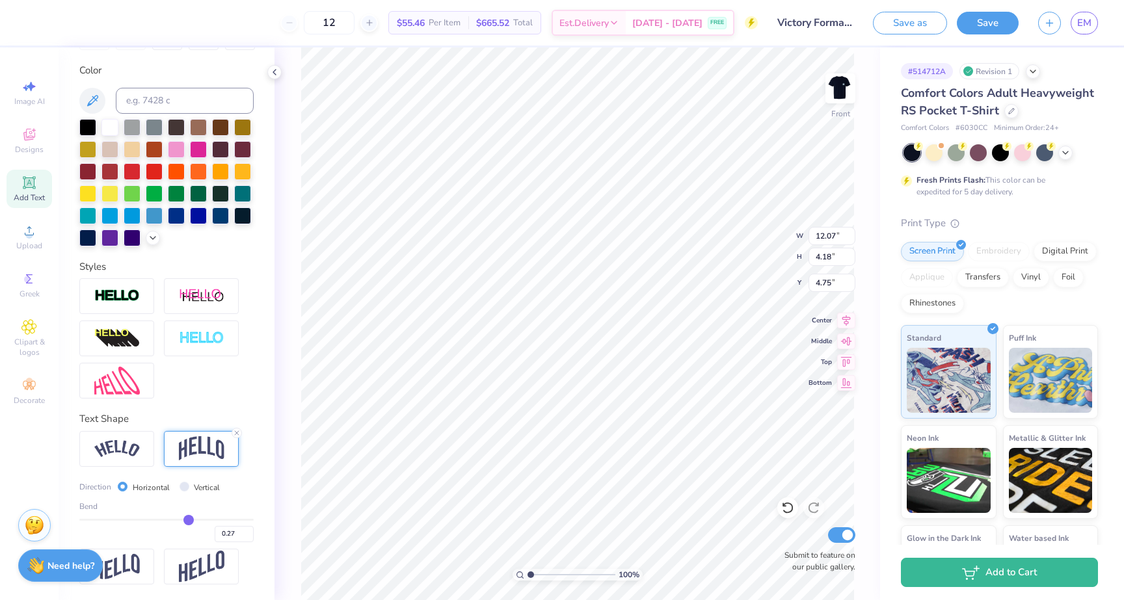
type input "0.25"
type input "0.24"
type input "0.23"
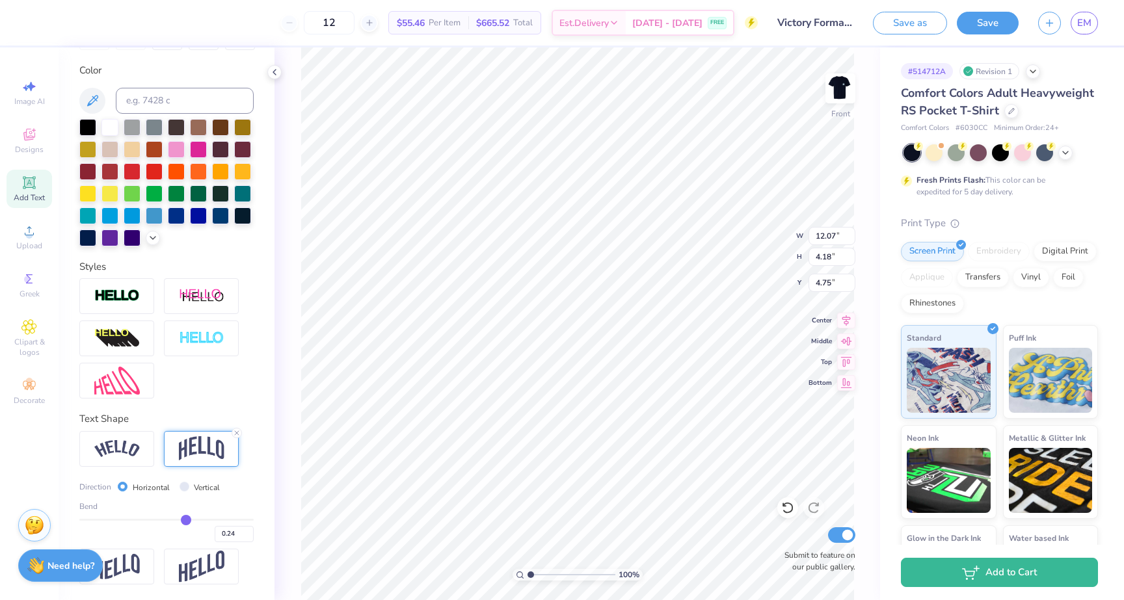
type input "0.23"
type input "0.24"
type input "0.25"
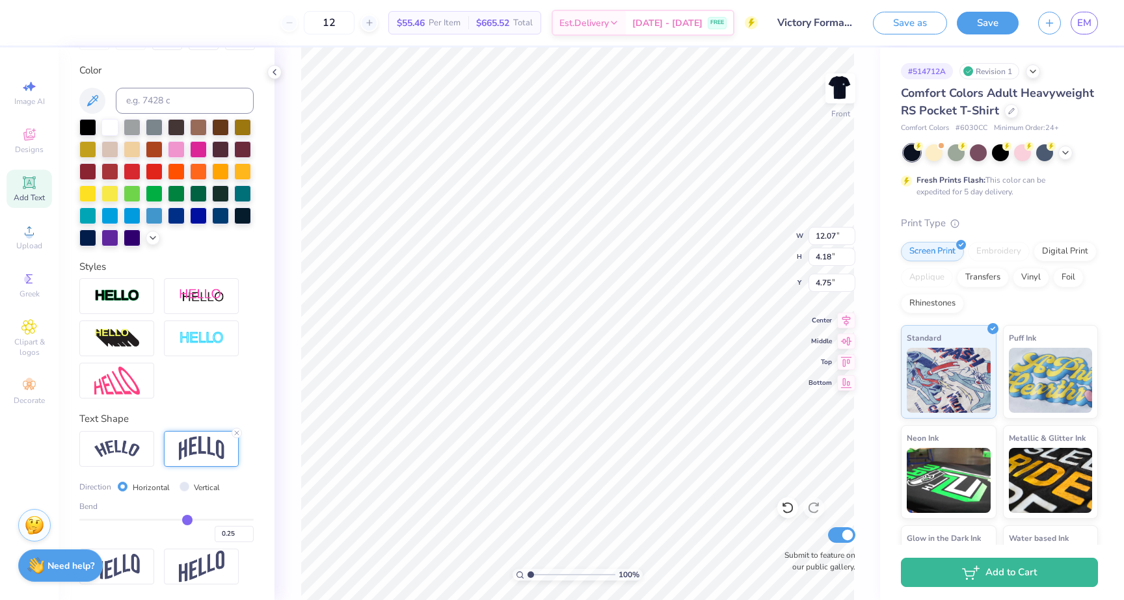
type input "0.26"
type input "0.27"
drag, startPoint x: 214, startPoint y: 518, endPoint x: 189, endPoint y: 520, distance: 25.4
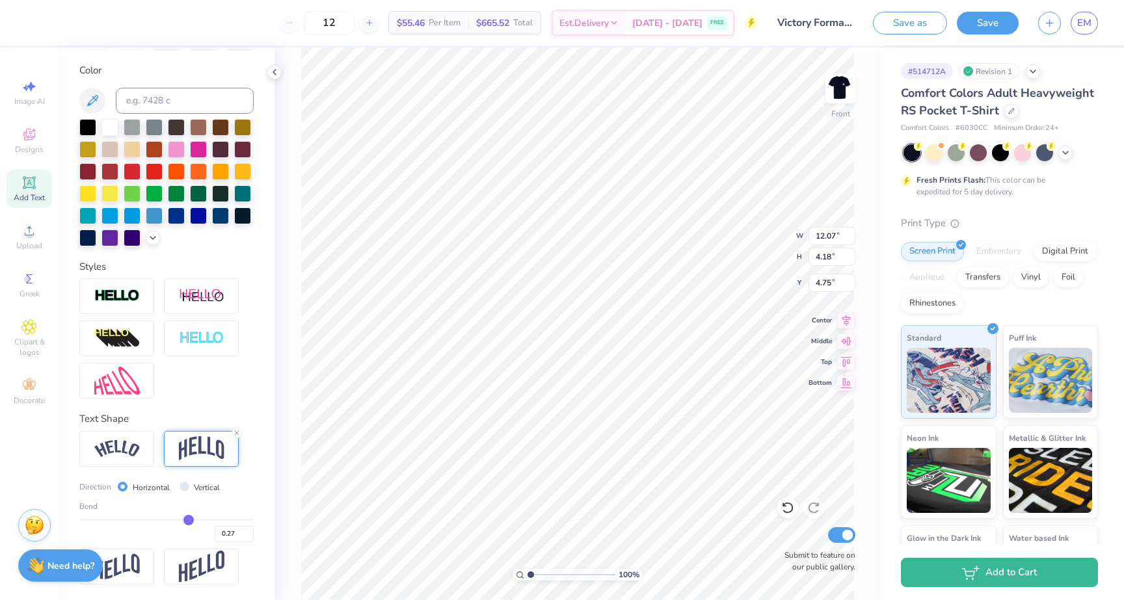
type input "0.27"
click at [188, 520] on input "range" at bounding box center [166, 520] width 174 height 2
type input "2.72"
type input "5.48"
type input "6.26"
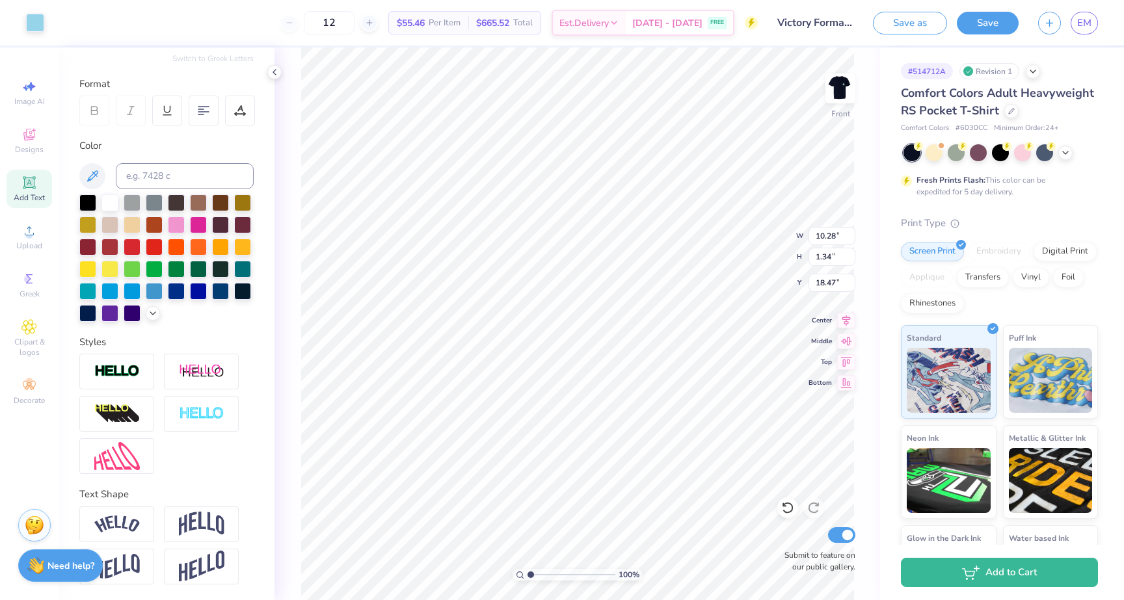
scroll to position [155, 0]
type input "5.32"
type input "8.55"
type input "8.98"
type input "8.91"
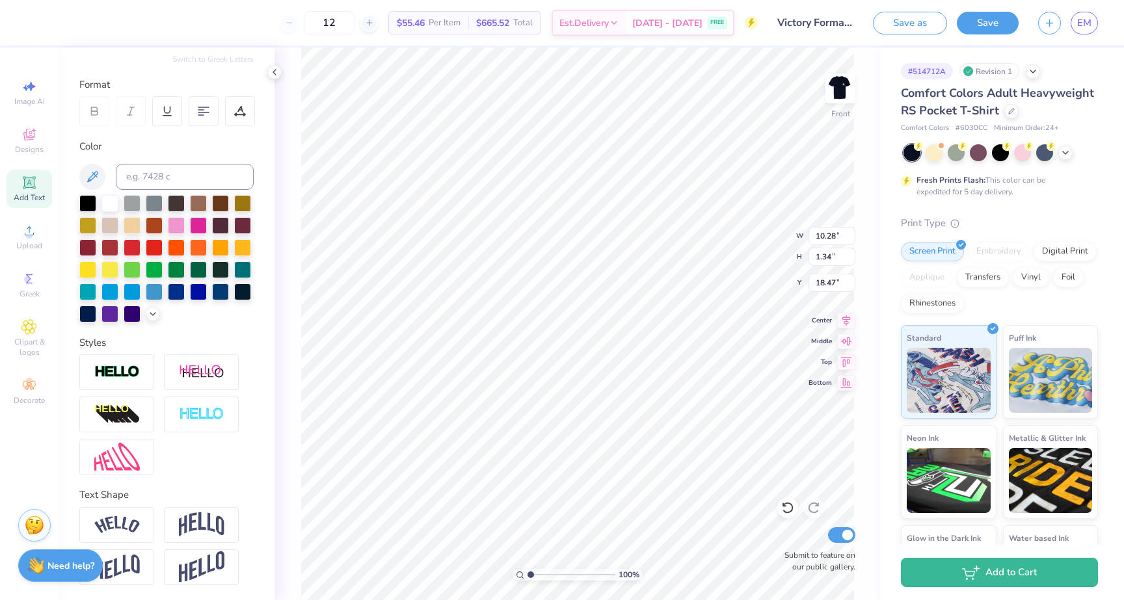
type input "1.16"
type input "18.00"
type input "4.14"
click at [839, 91] on img at bounding box center [840, 88] width 52 height 52
click at [974, 20] on button "Save" at bounding box center [988, 23] width 62 height 23
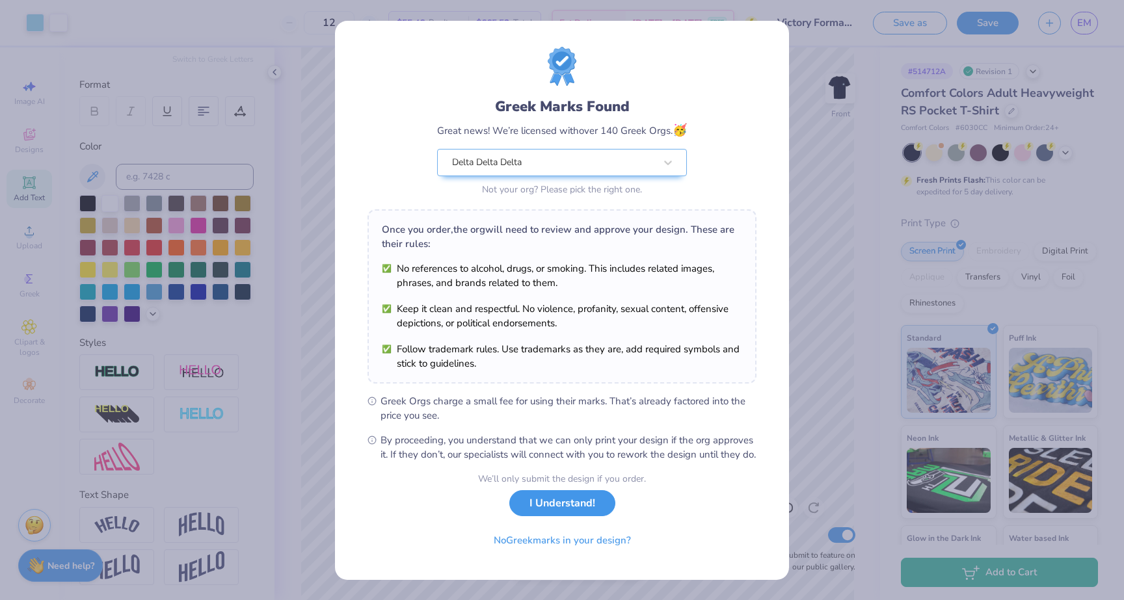
click at [569, 515] on button "I Understand!" at bounding box center [562, 503] width 106 height 27
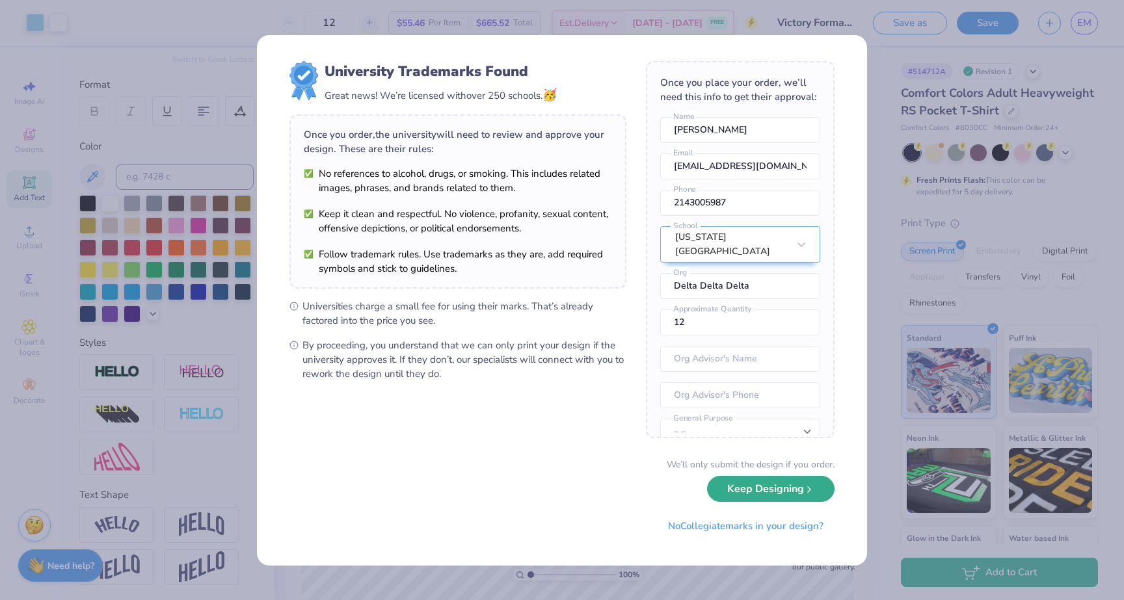
click at [759, 483] on button "Keep Designing" at bounding box center [771, 489] width 128 height 27
